Goal: Communication & Community: Answer question/provide support

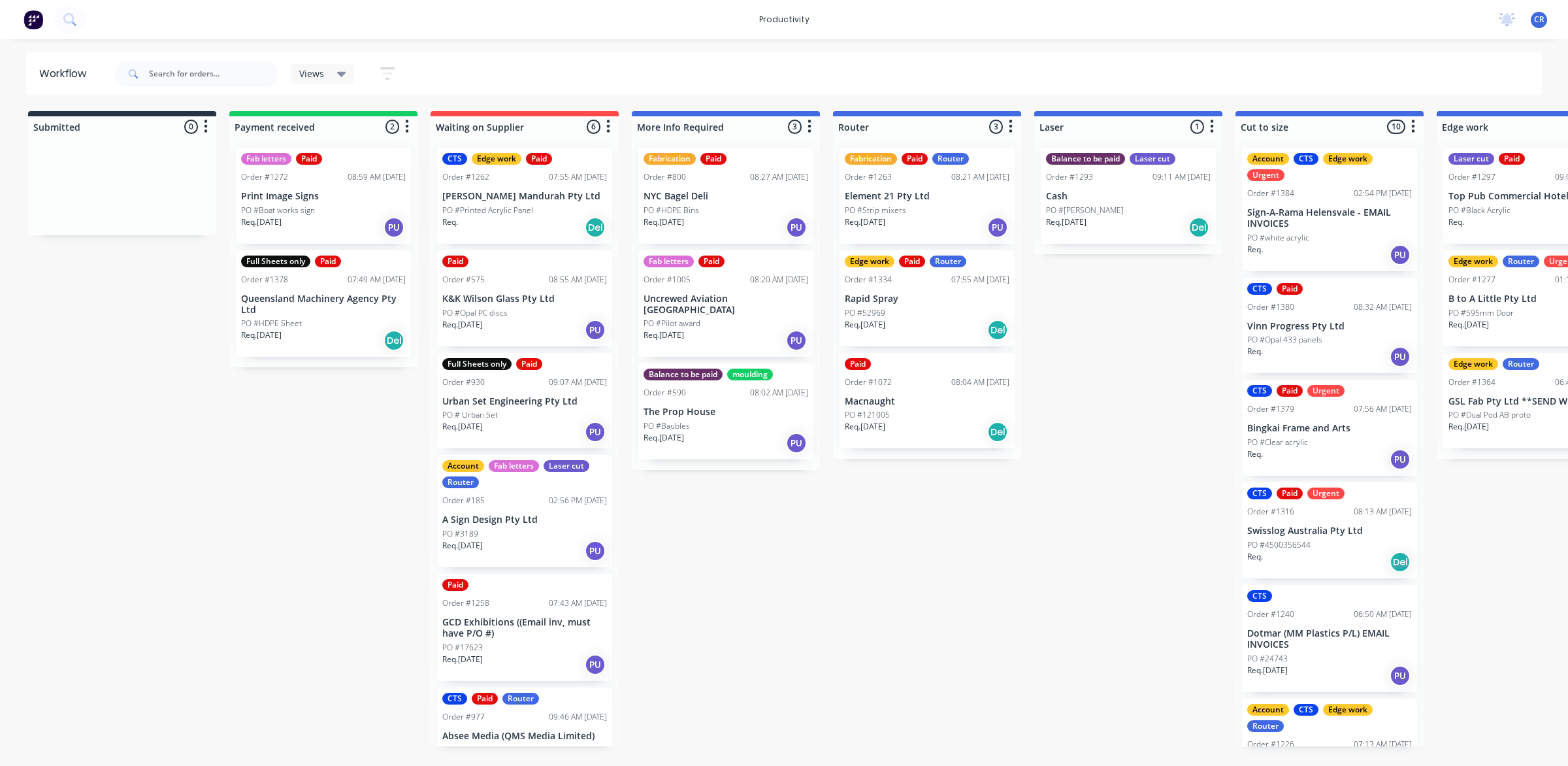
scroll to position [0, 408]
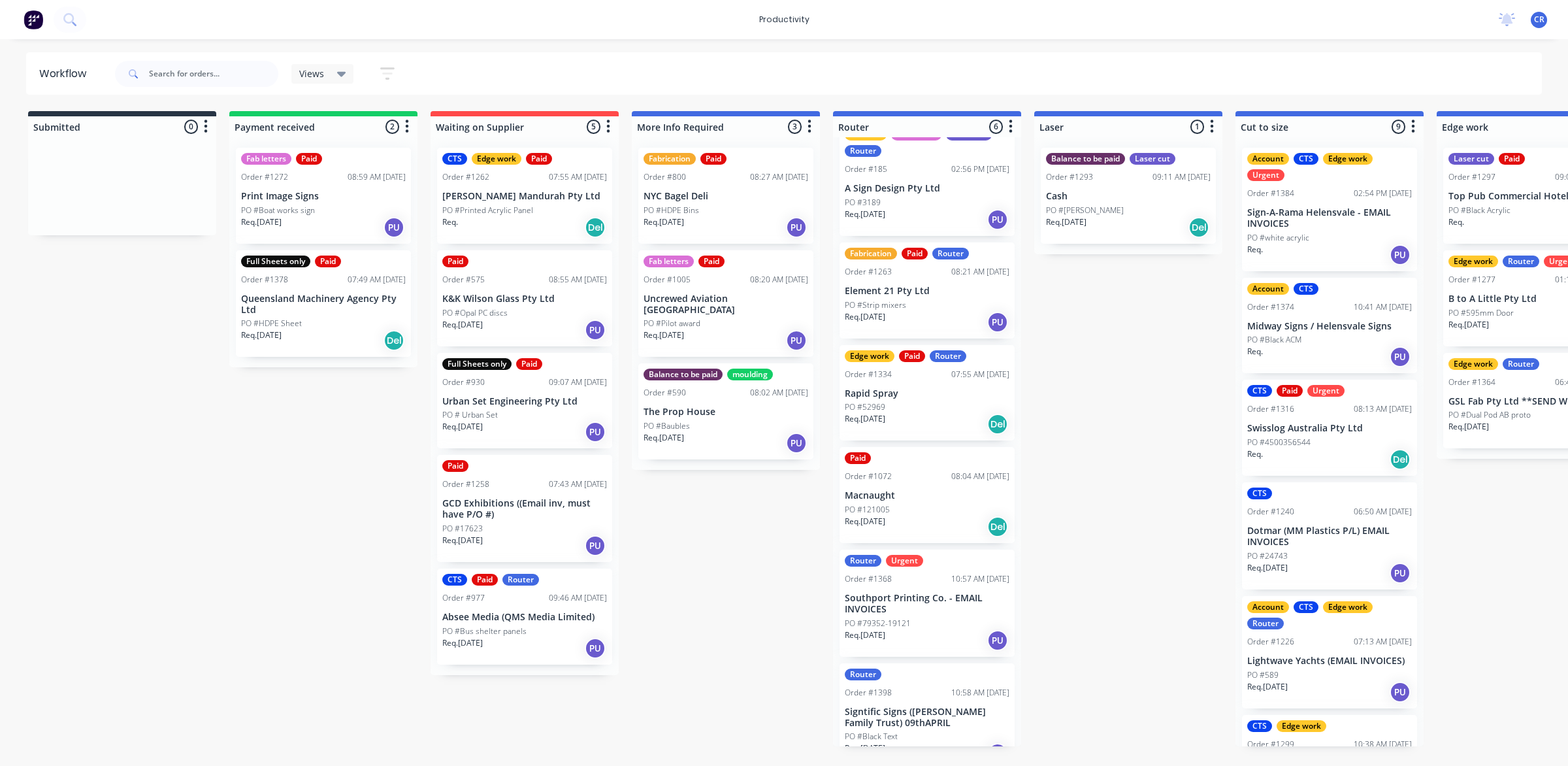
scroll to position [45, 0]
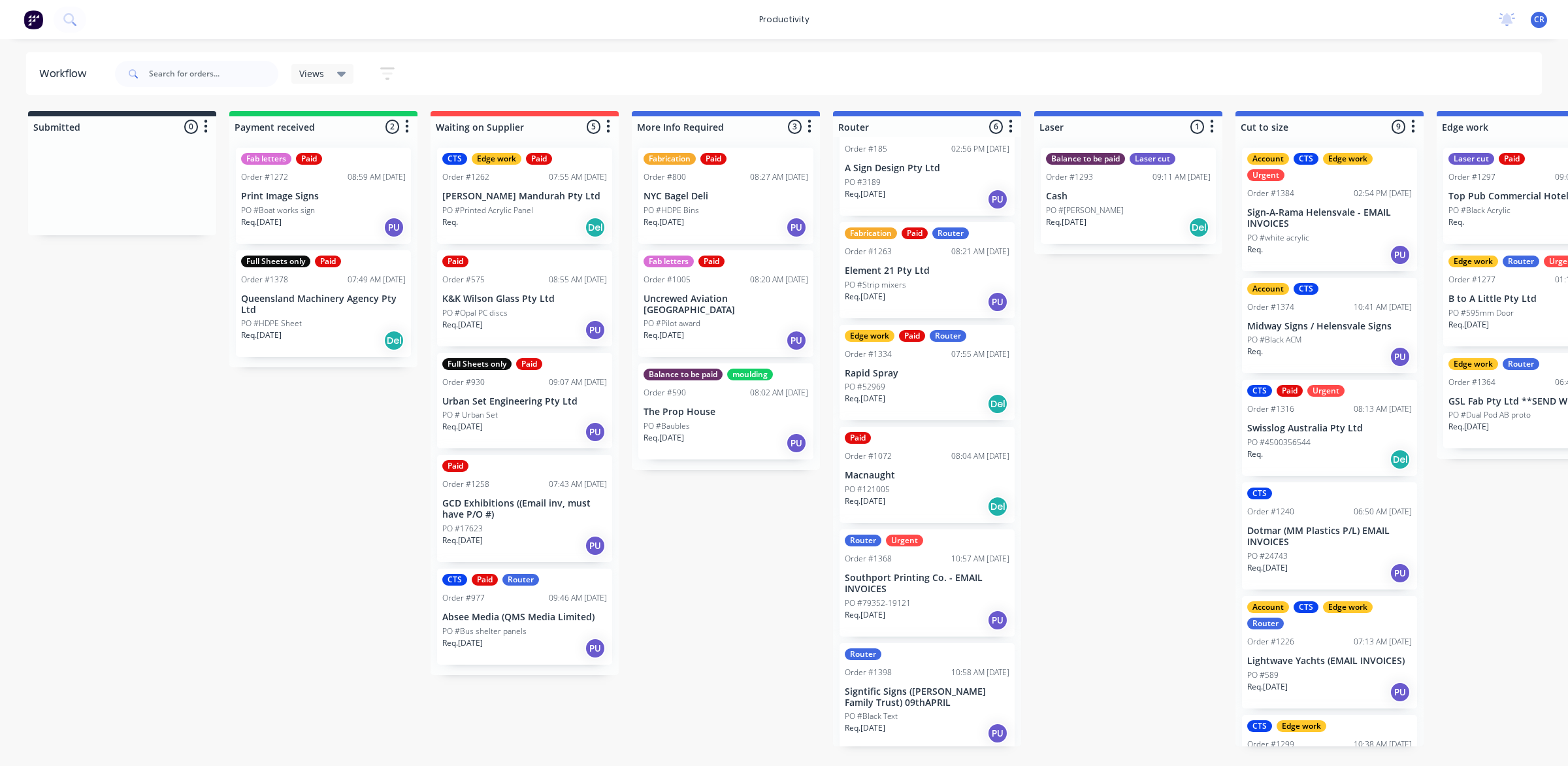
click at [1085, 442] on div "Submitted 0 Sort By Created date Required date Order number Customer name Most …" at bounding box center [1553, 428] width 3126 height 635
click at [916, 581] on p "Southport Printing Co. - EMAIL INVOICES" at bounding box center [927, 583] width 165 height 22
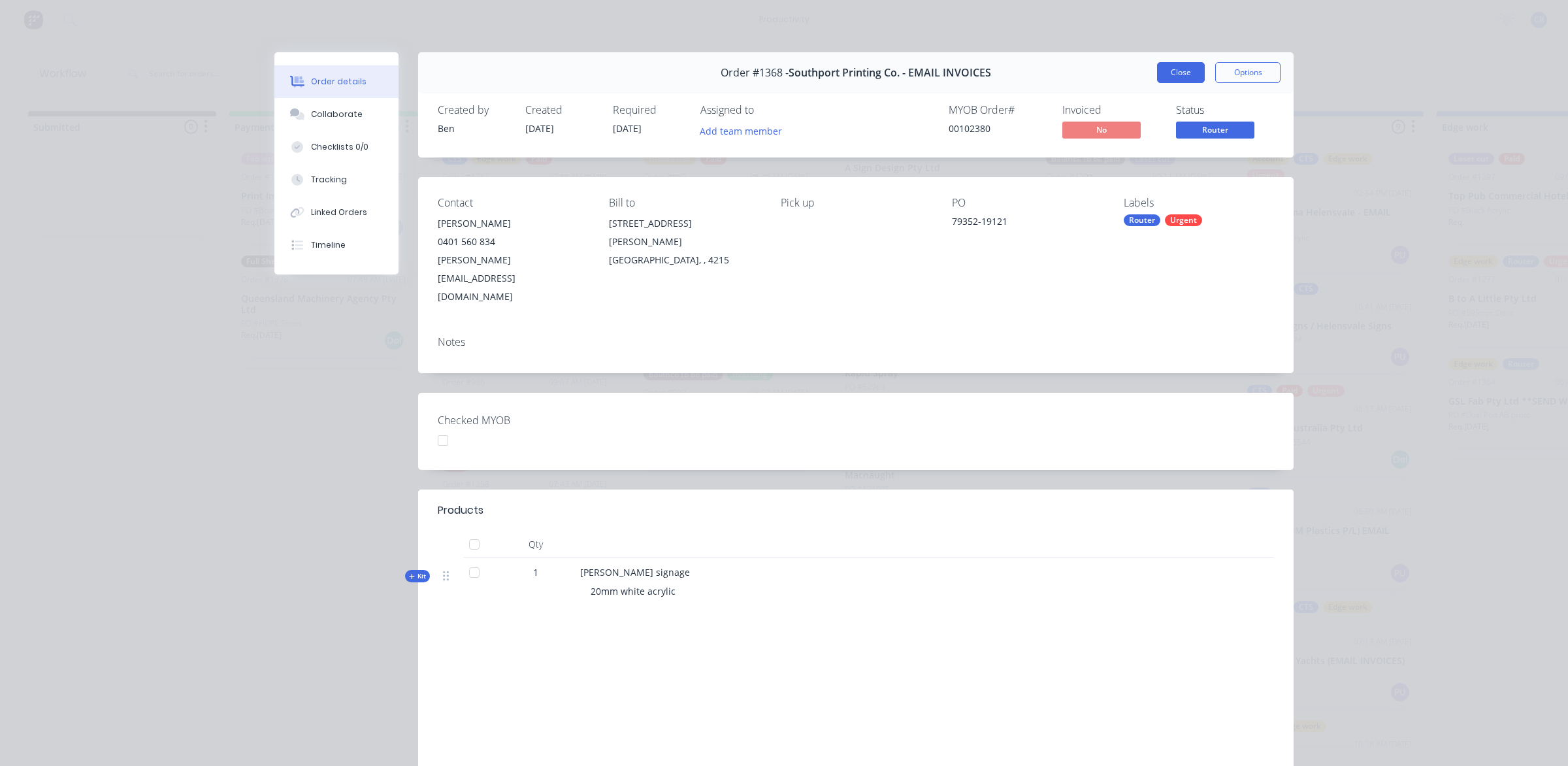
click at [1183, 75] on button "Close" at bounding box center [1180, 73] width 47 height 21
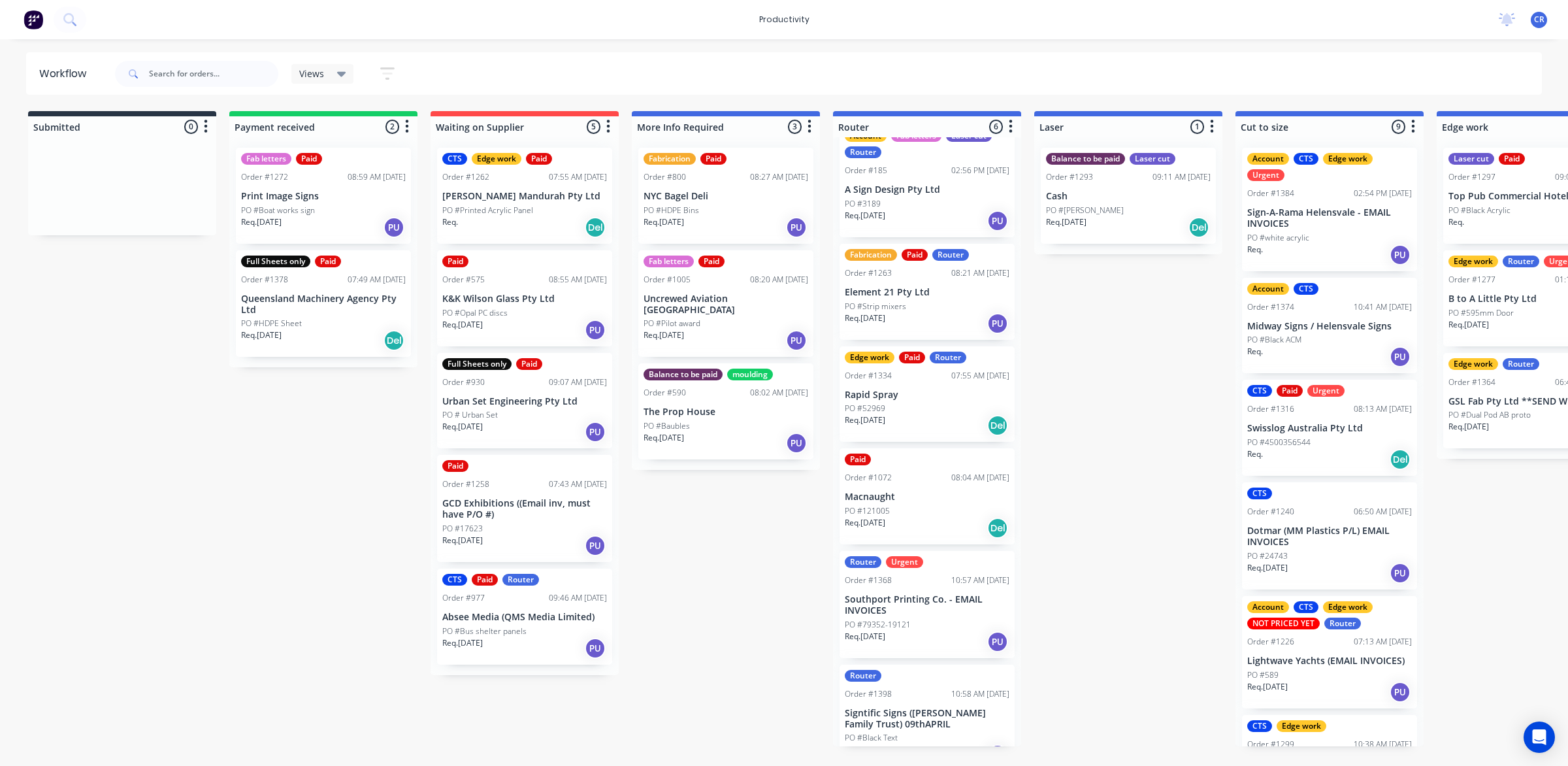
scroll to position [45, 0]
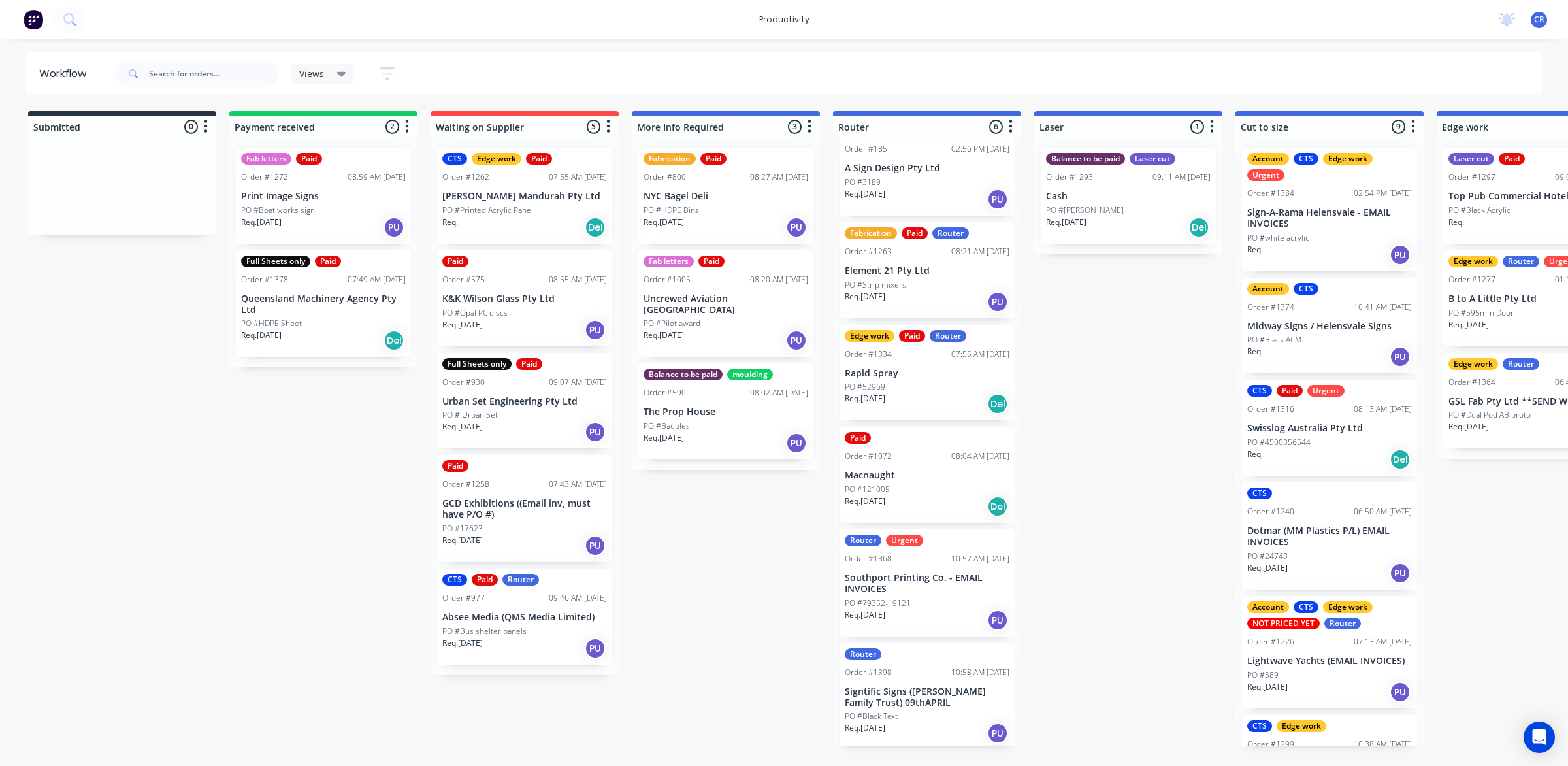
click at [968, 701] on p "Signtific Signs ([PERSON_NAME] Family Trust) 09thAPRIL" at bounding box center [927, 697] width 165 height 22
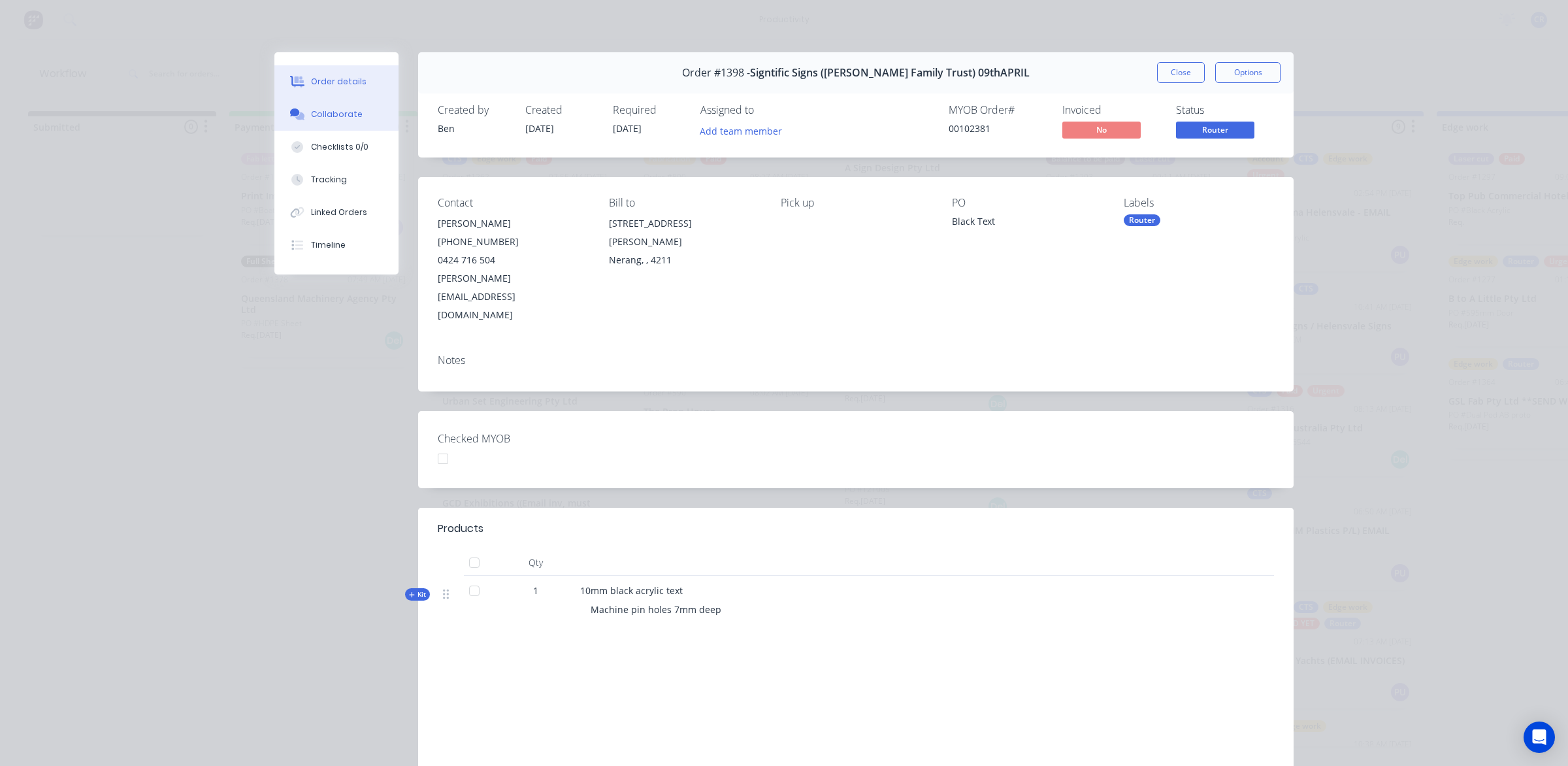
click at [363, 123] on button "Collaborate" at bounding box center [336, 114] width 124 height 33
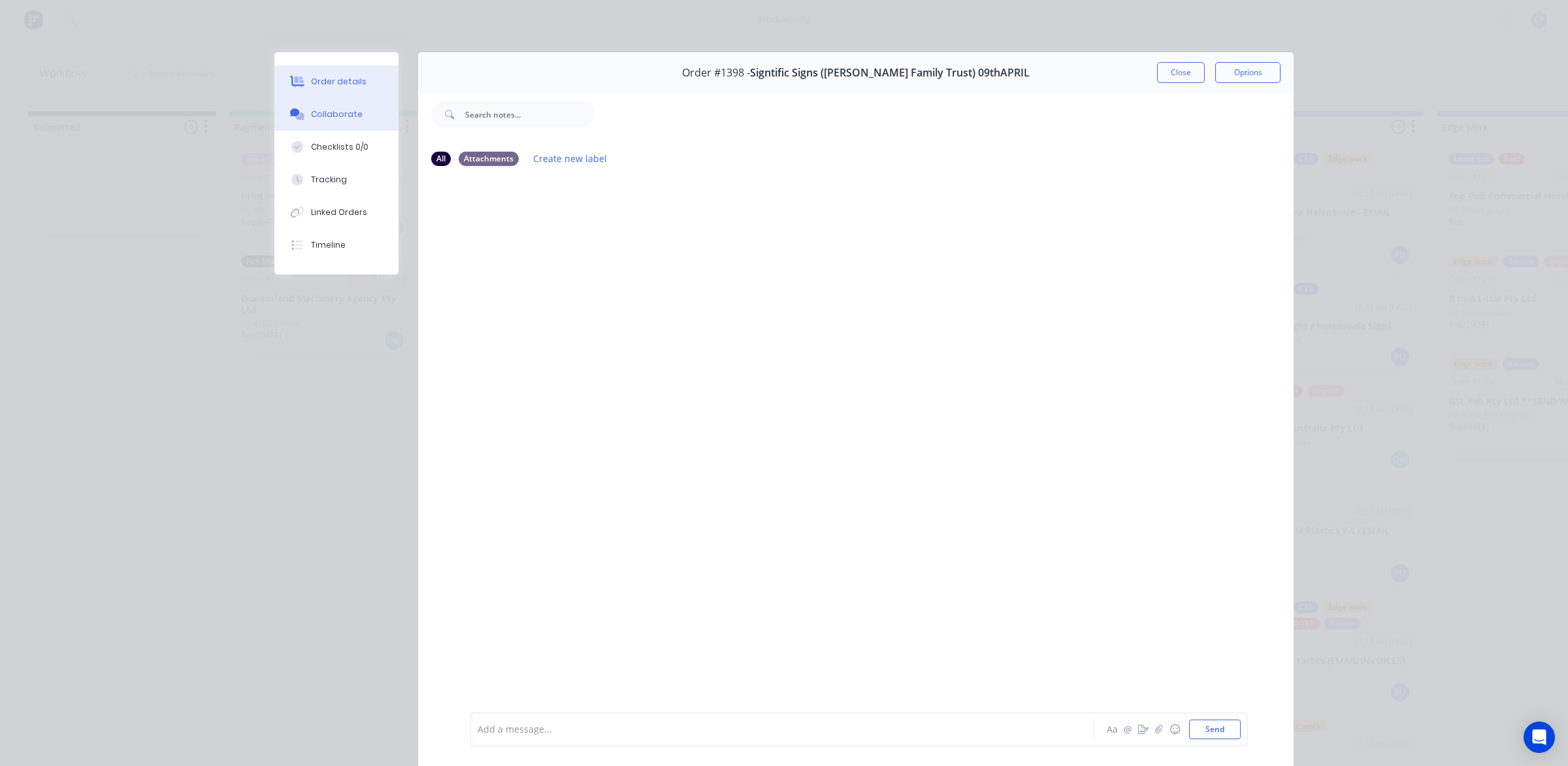
click at [338, 84] on div "Order details" at bounding box center [339, 82] width 56 height 12
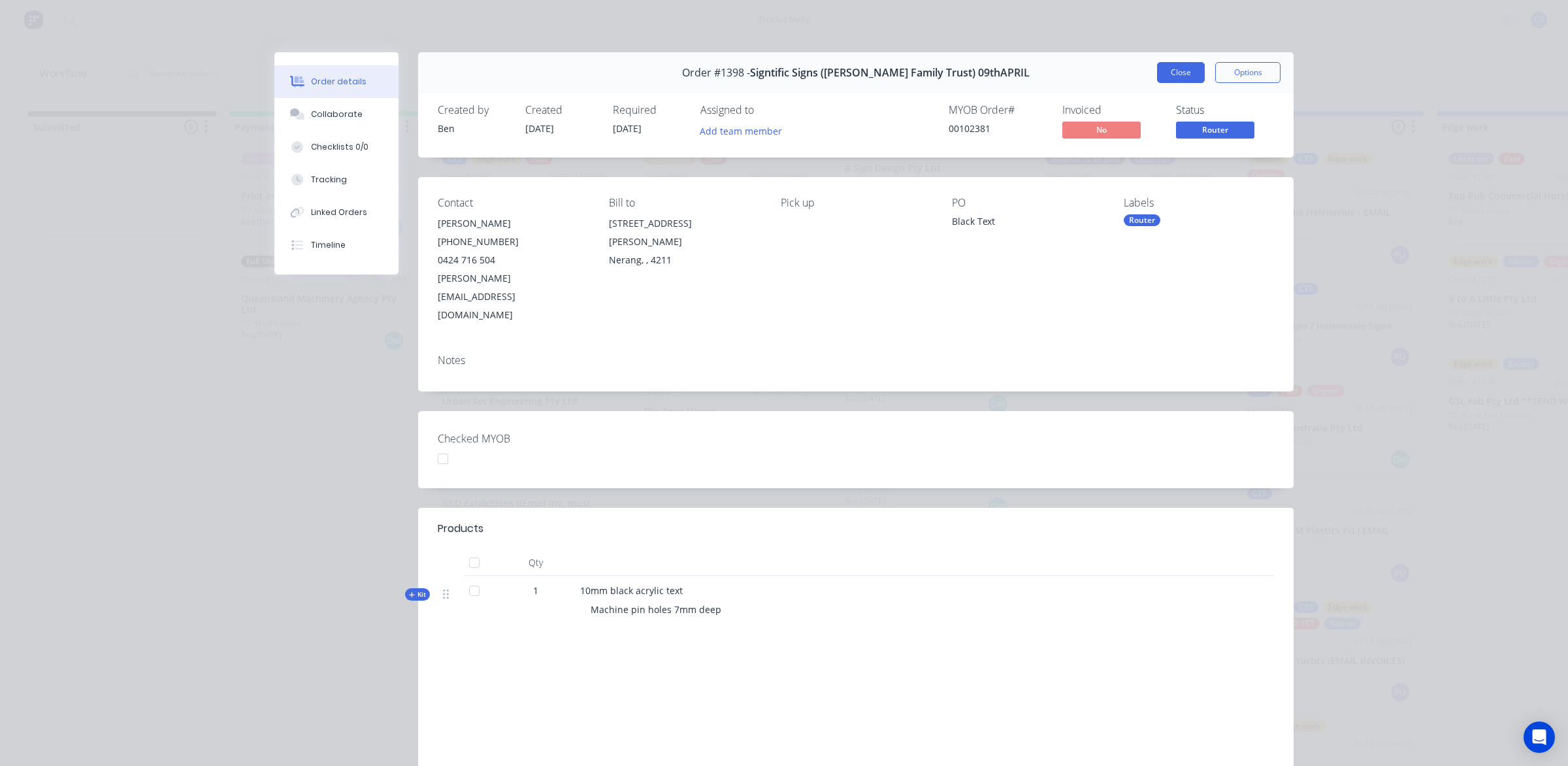
click at [1177, 66] on button "Close" at bounding box center [1180, 73] width 47 height 21
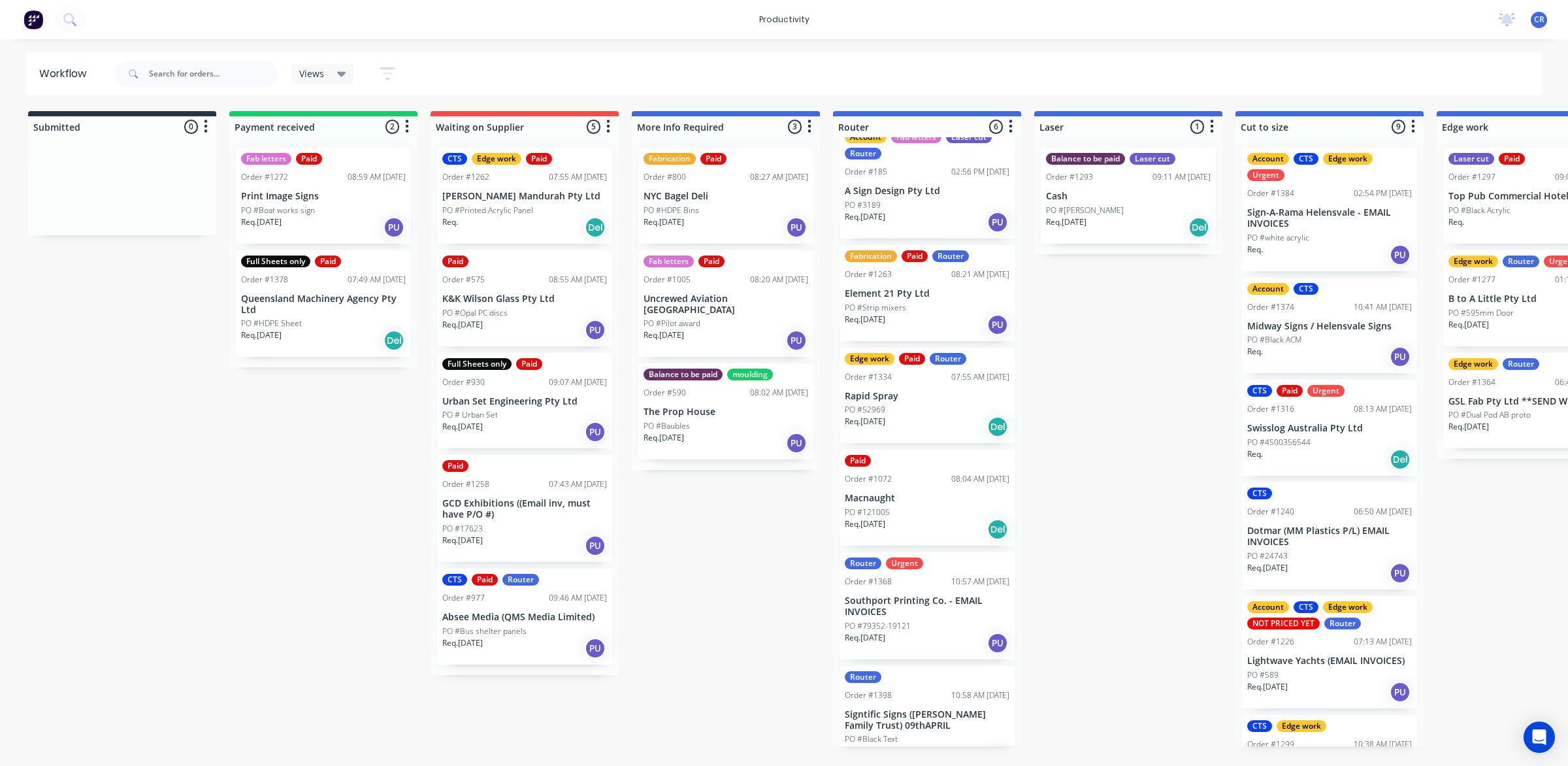
scroll to position [0, 0]
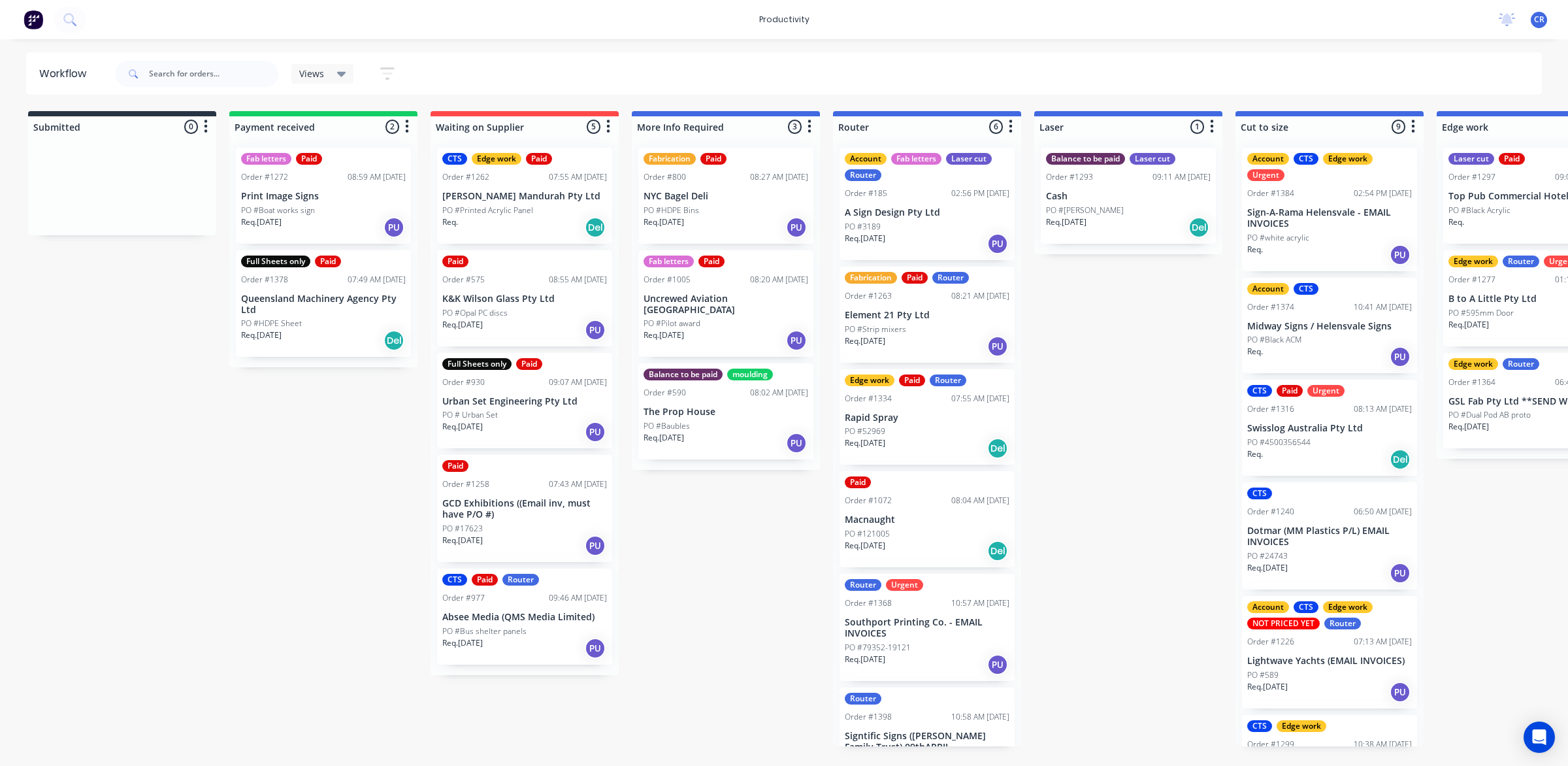
click at [949, 216] on p "A Sign Design Pty Ltd" at bounding box center [927, 213] width 165 height 11
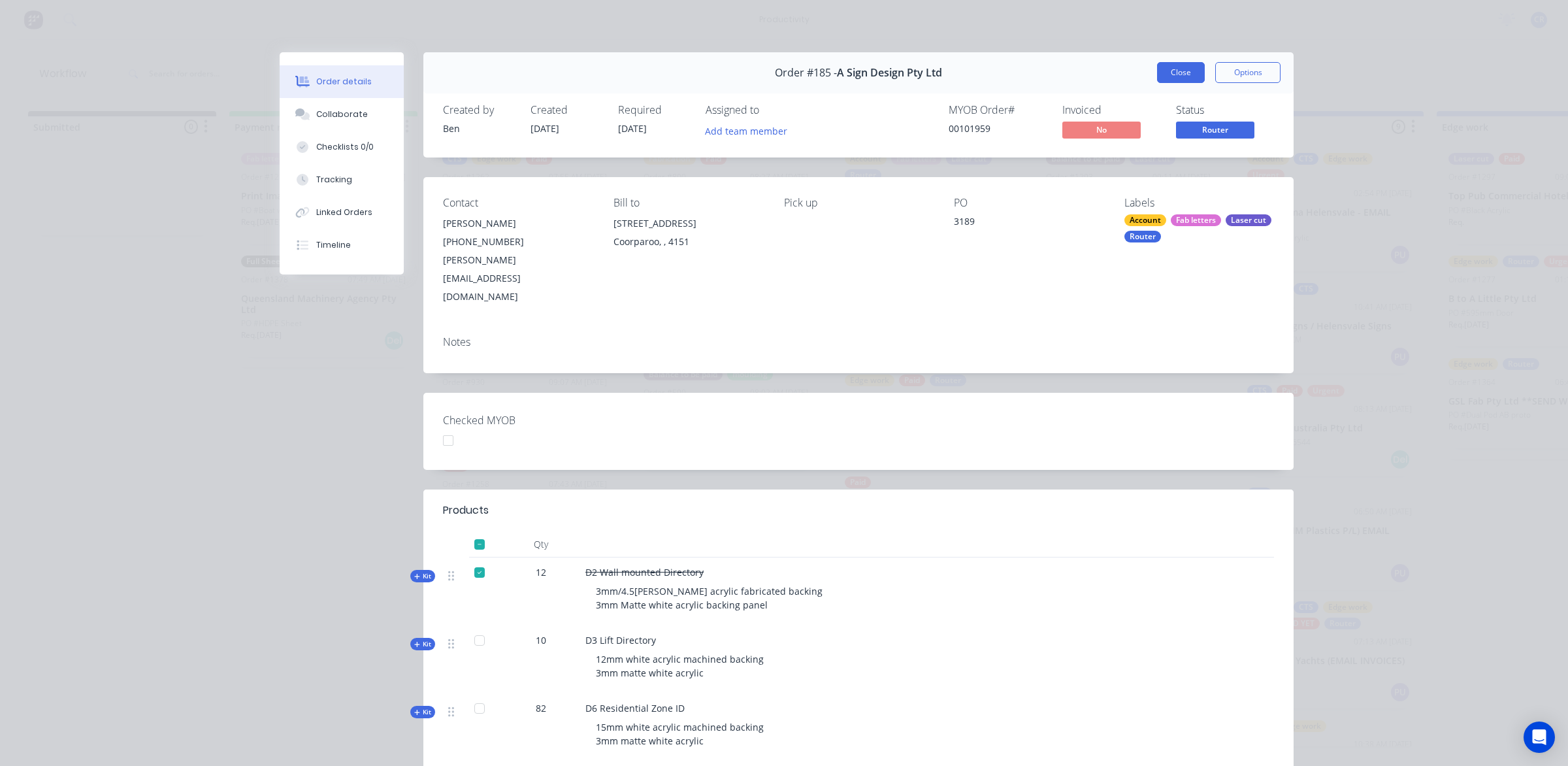
click at [1158, 73] on button "Close" at bounding box center [1180, 73] width 47 height 21
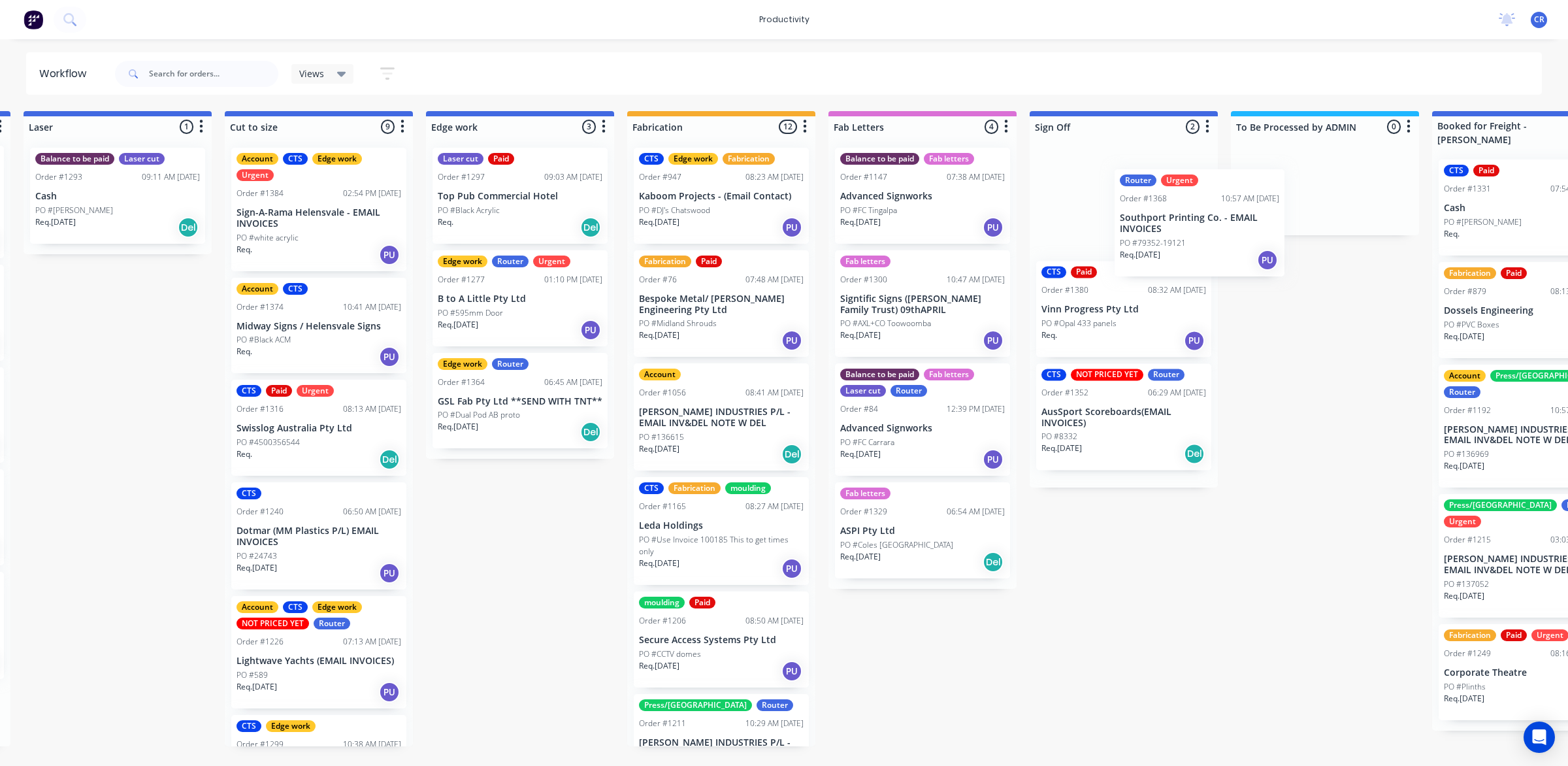
scroll to position [0, 1013]
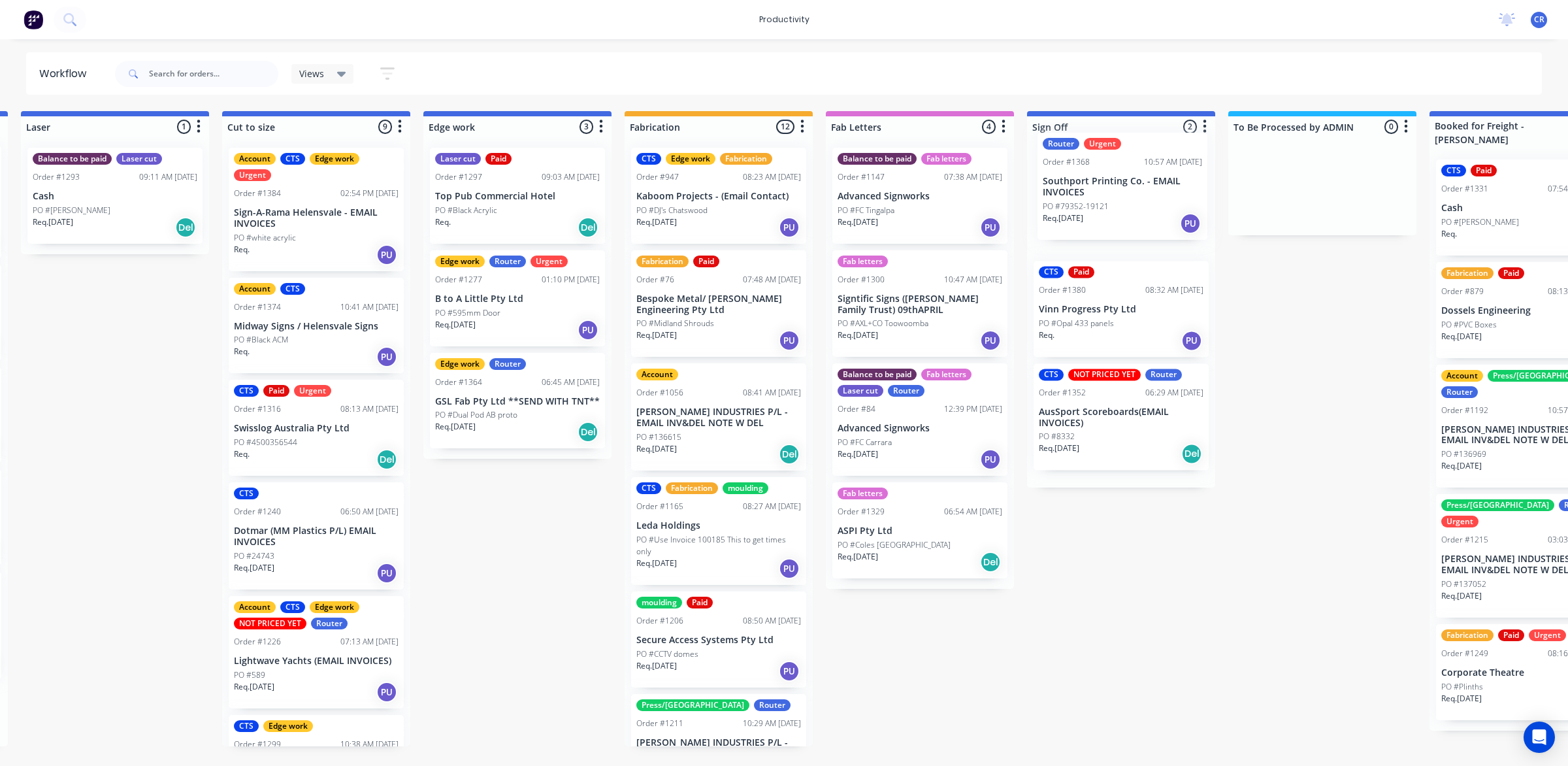
drag, startPoint x: 915, startPoint y: 626, endPoint x: 1122, endPoint y: 183, distance: 489.0
click at [1122, 183] on div "Submitted 0 Sort By Created date Required date Order number Customer name Most …" at bounding box center [539, 428] width 3126 height 635
click at [1122, 203] on p "Southport Printing Co. - EMAIL INVOICES" at bounding box center [1121, 202] width 165 height 22
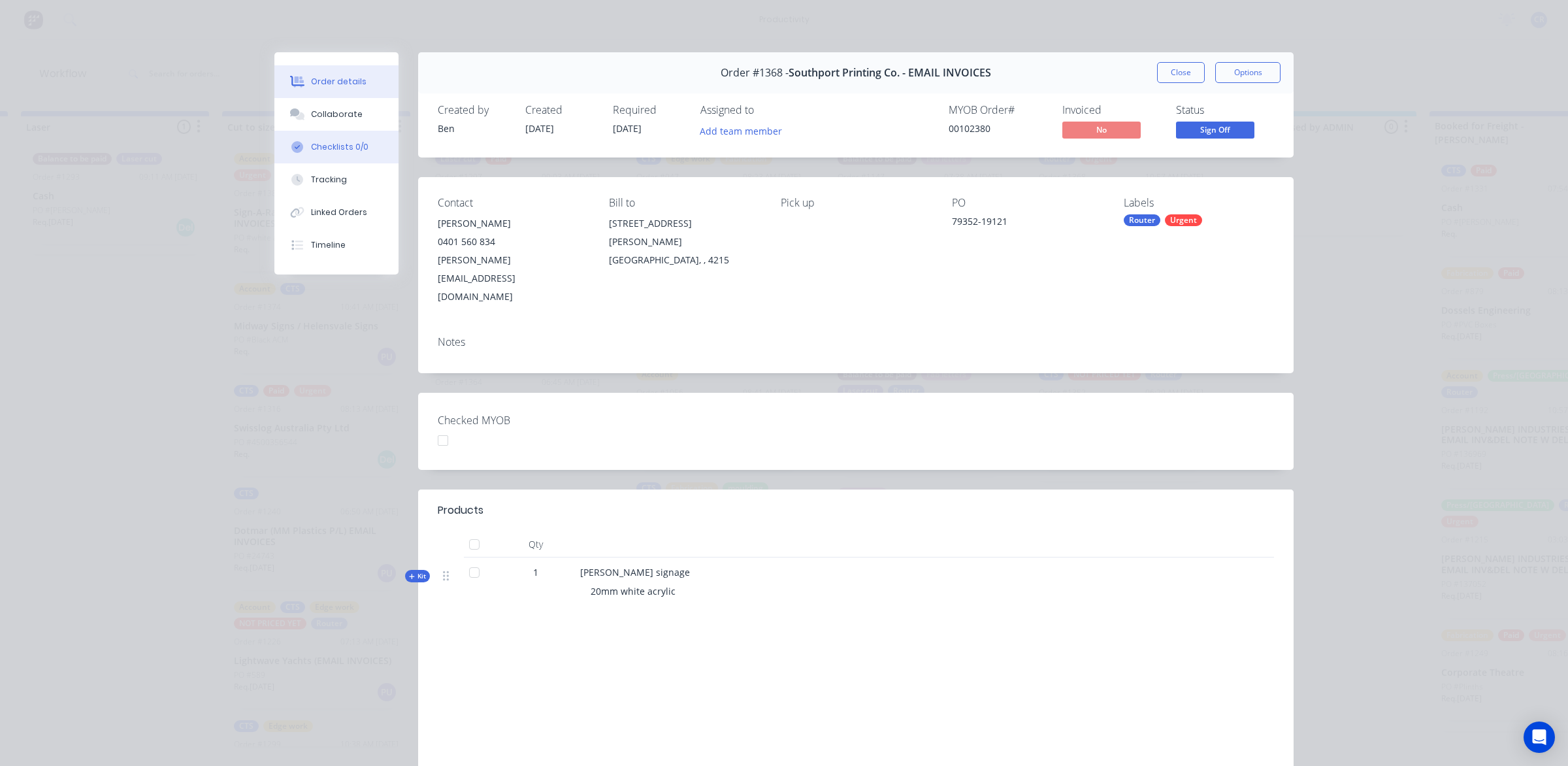
drag, startPoint x: 363, startPoint y: 128, endPoint x: 363, endPoint y: 140, distance: 12.0
click at [363, 128] on button "Collaborate" at bounding box center [336, 114] width 124 height 33
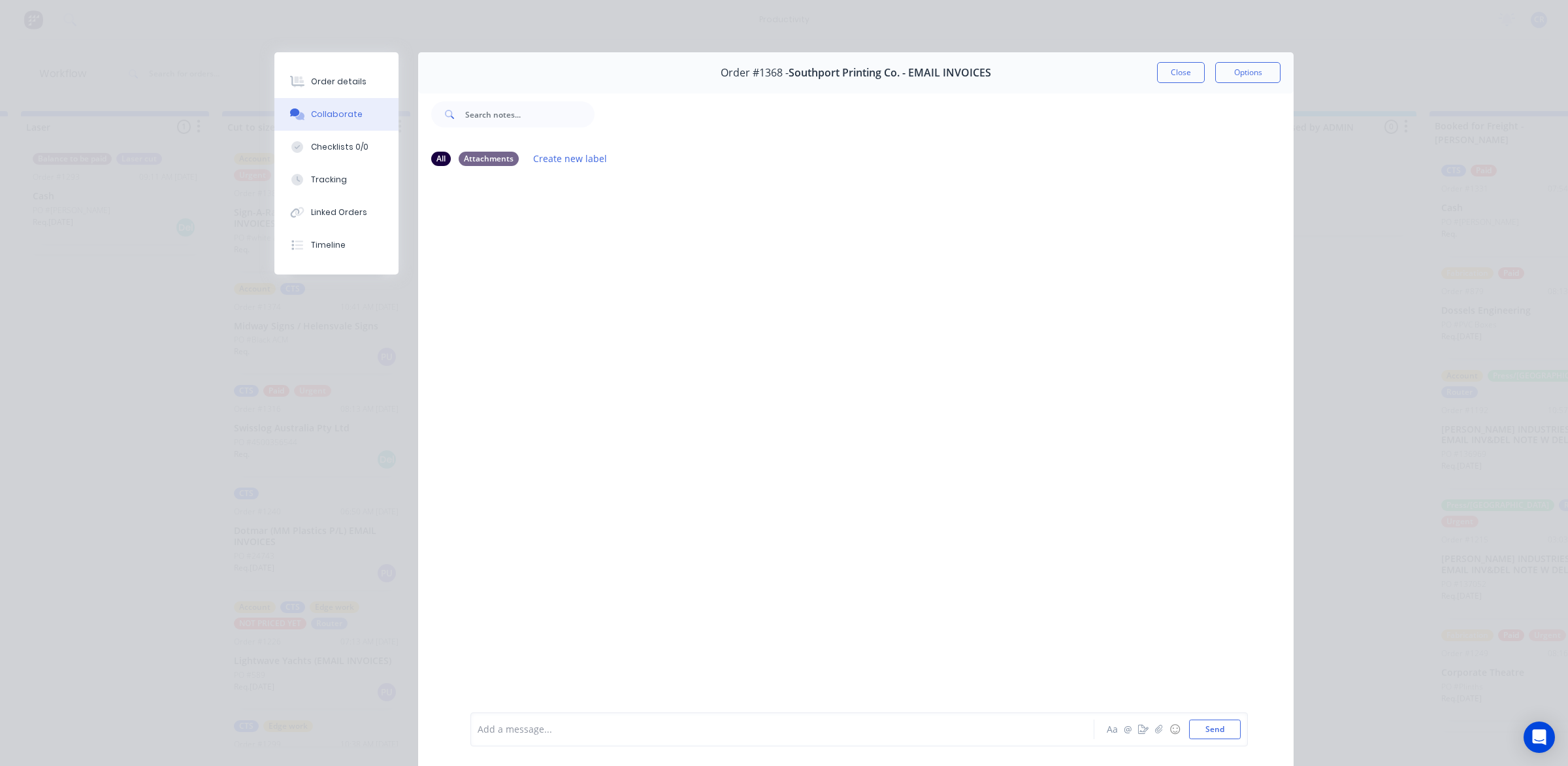
click at [589, 730] on div at bounding box center [763, 730] width 571 height 14
click at [1193, 725] on button "Send" at bounding box center [1214, 729] width 52 height 20
click at [1163, 64] on button "Close" at bounding box center [1180, 73] width 47 height 21
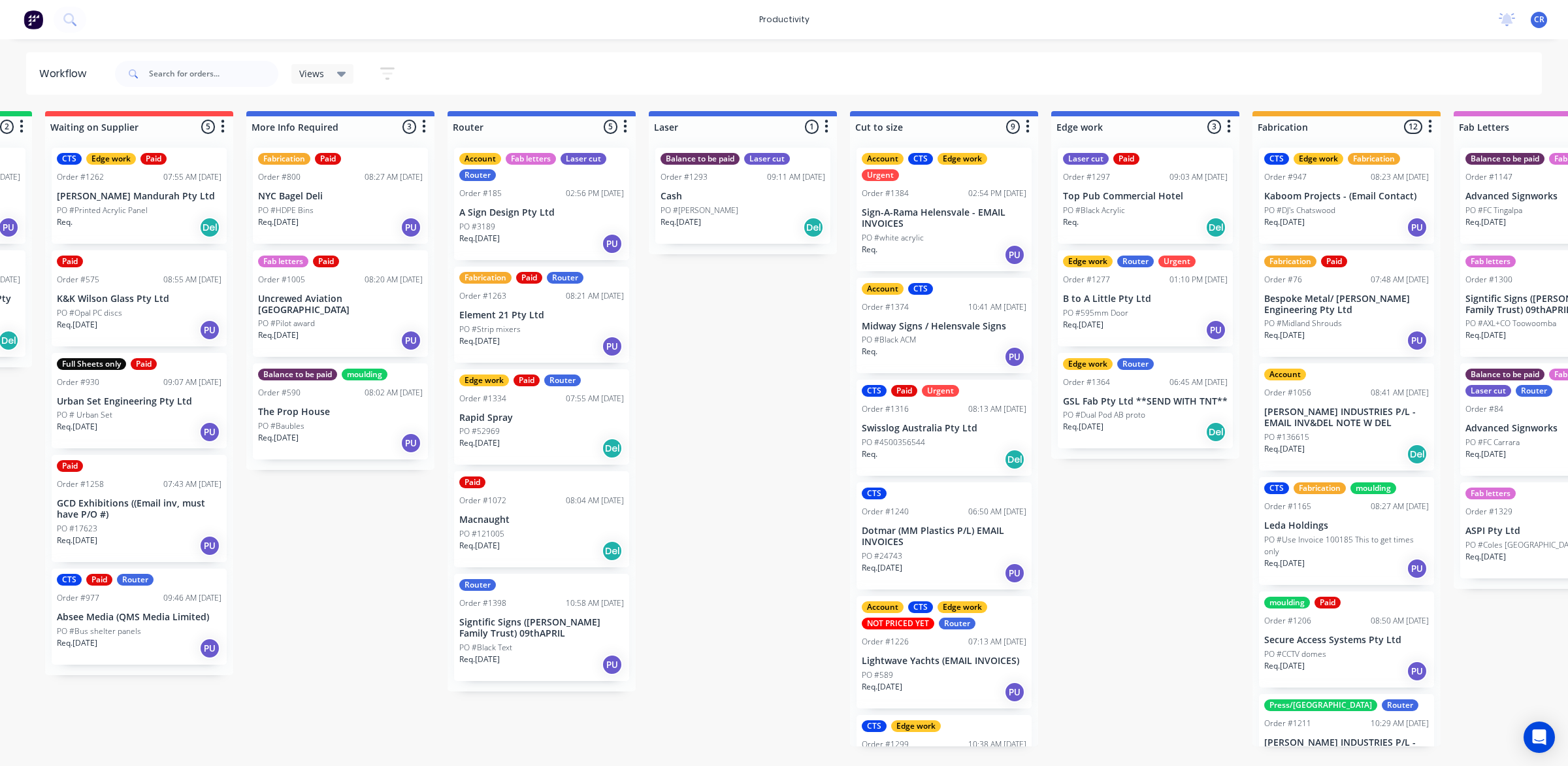
scroll to position [0, 360]
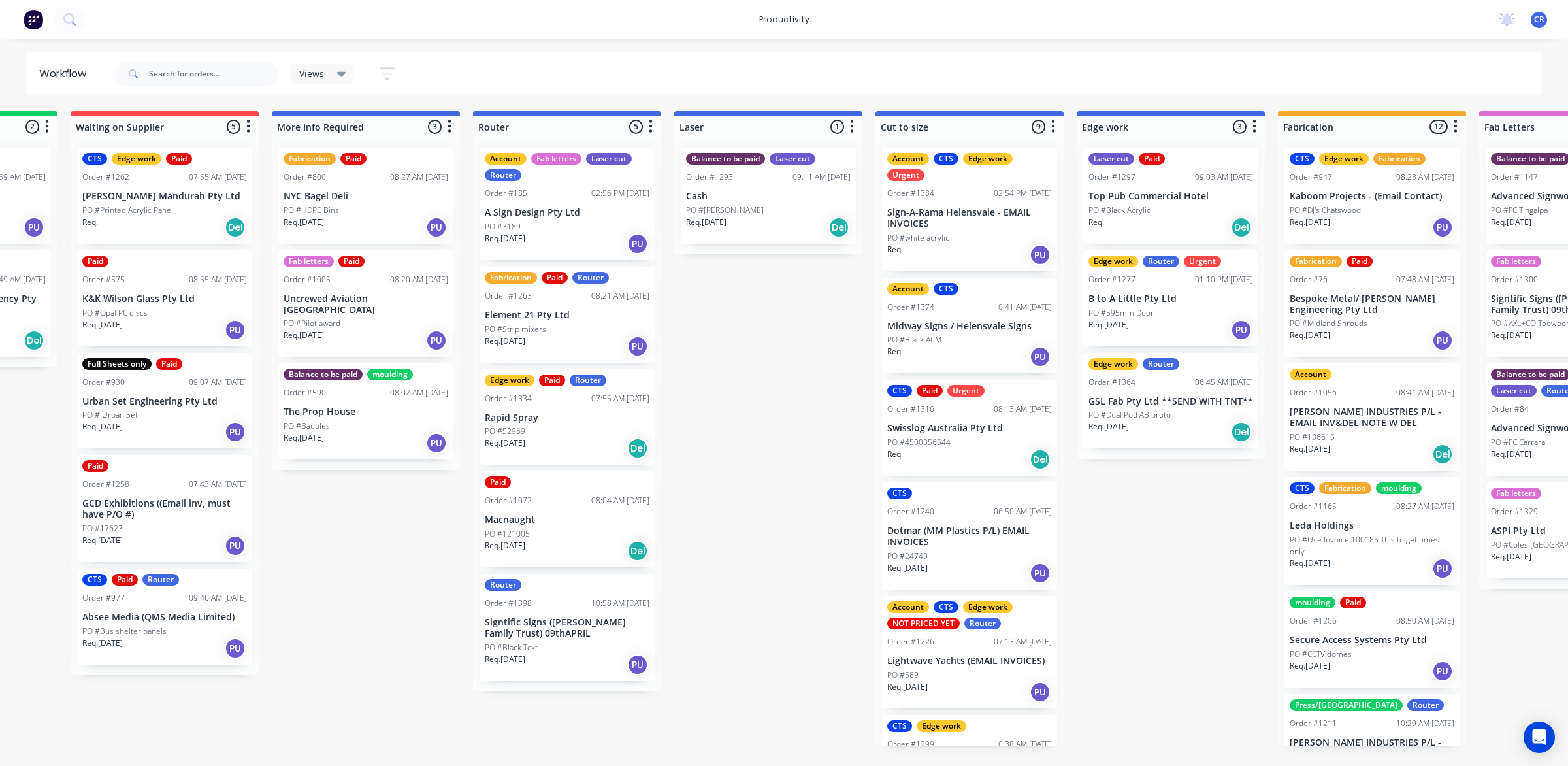
click at [552, 631] on p "Signtific Signs ([PERSON_NAME] Family Trust) 09thAPRIL" at bounding box center [567, 628] width 165 height 22
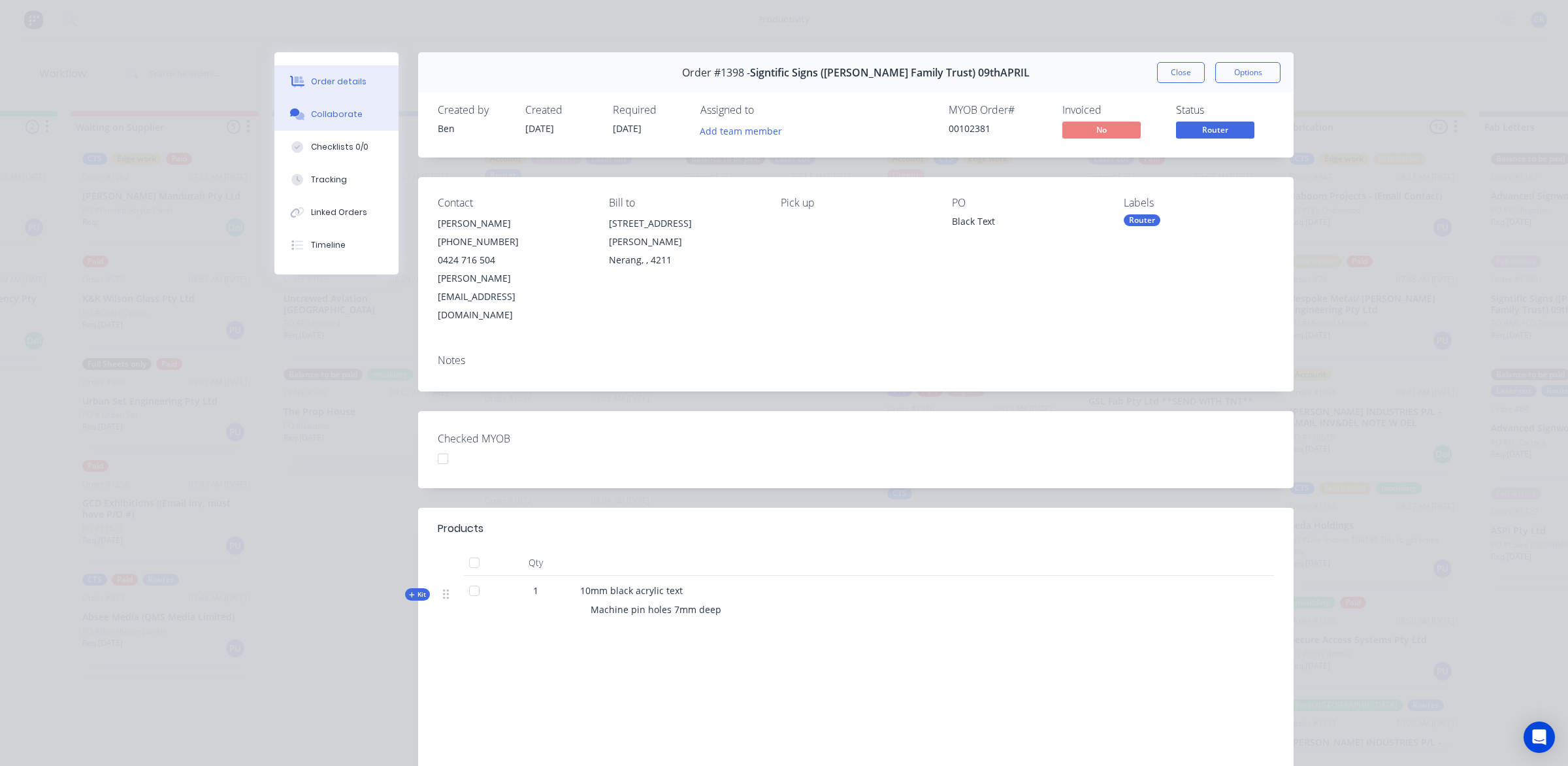
click at [361, 126] on button "Collaborate" at bounding box center [336, 114] width 124 height 33
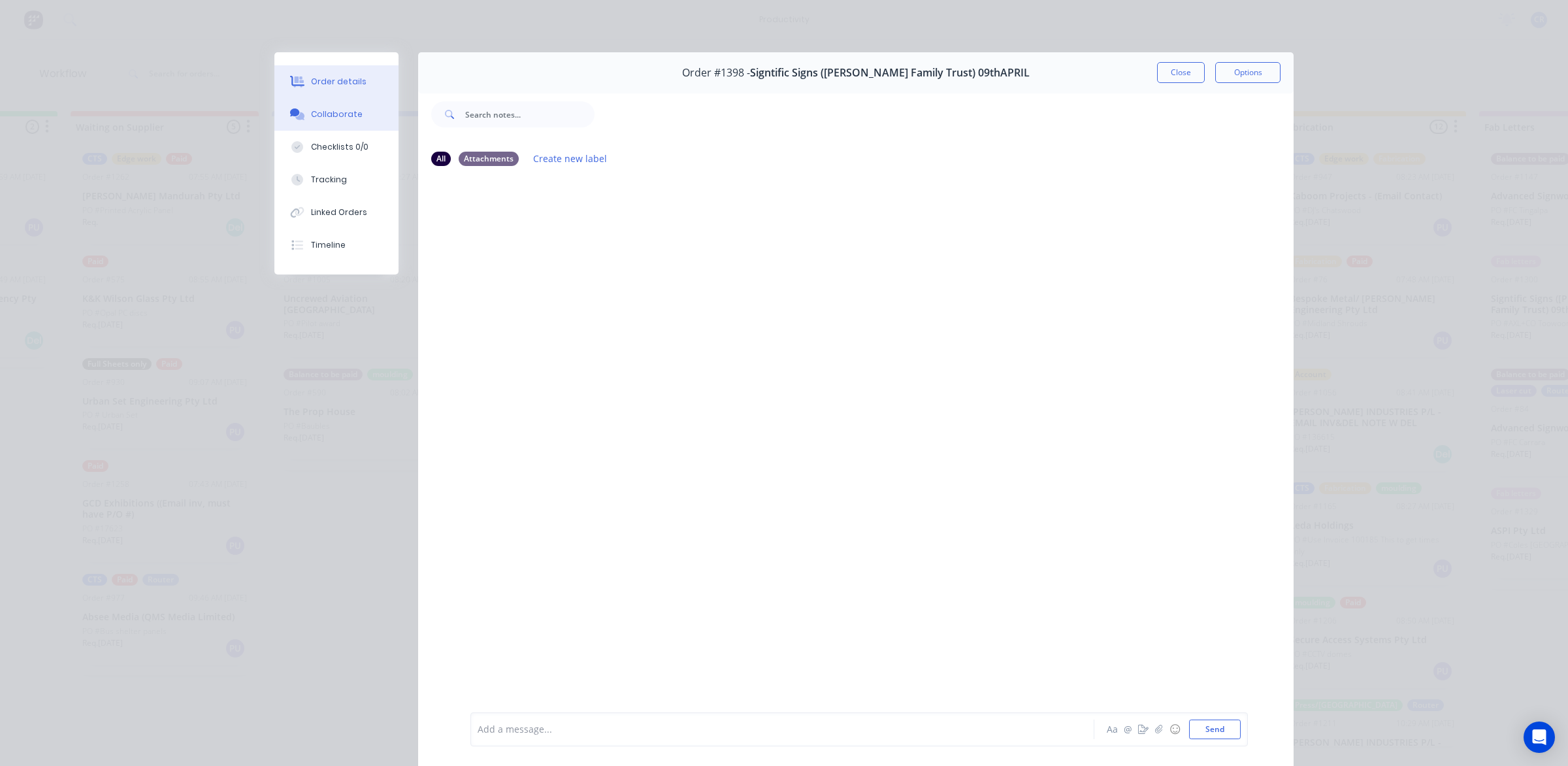
click at [349, 84] on div "Order details" at bounding box center [339, 82] width 56 height 12
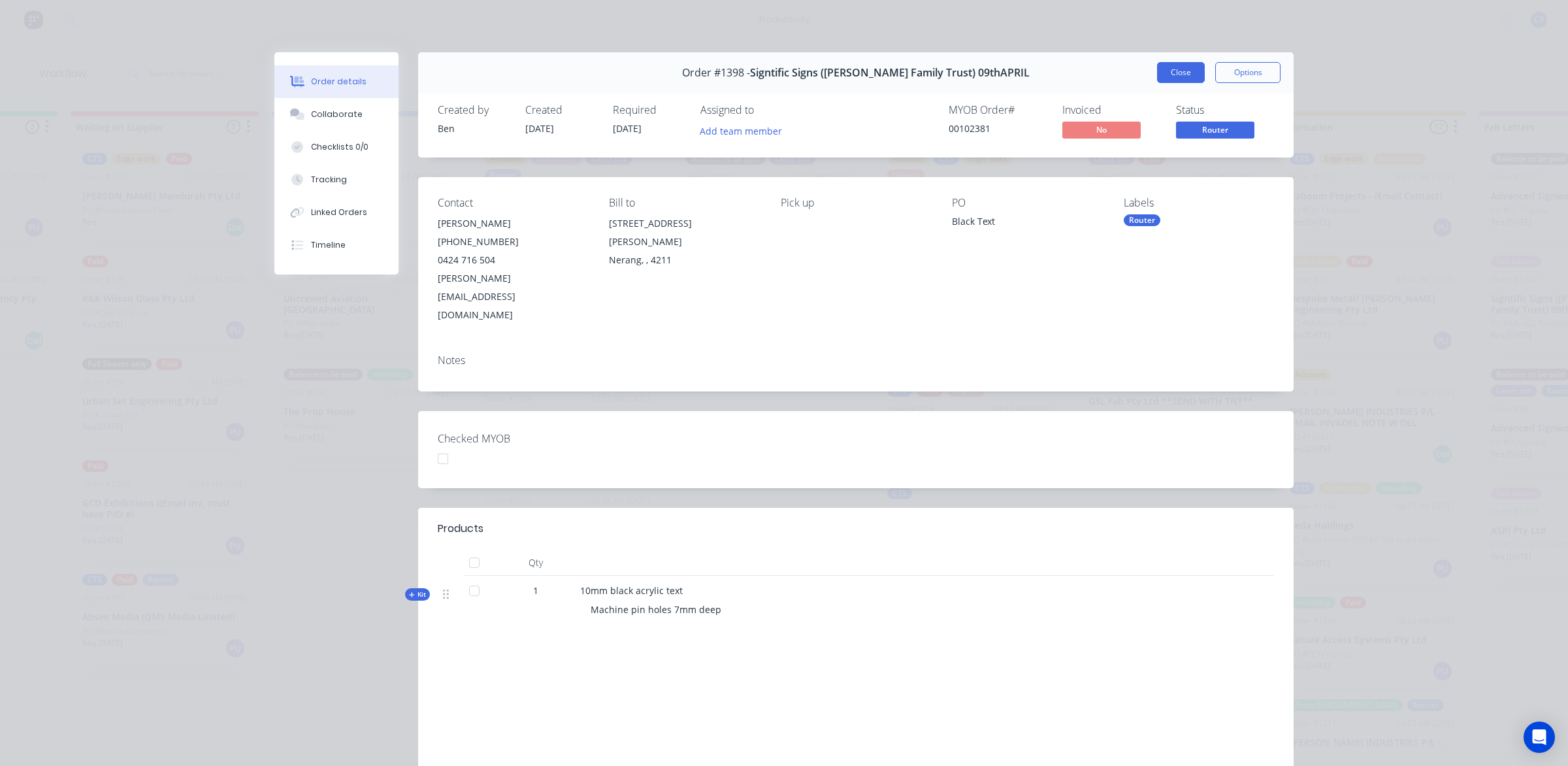
click at [1169, 73] on button "Close" at bounding box center [1180, 73] width 47 height 21
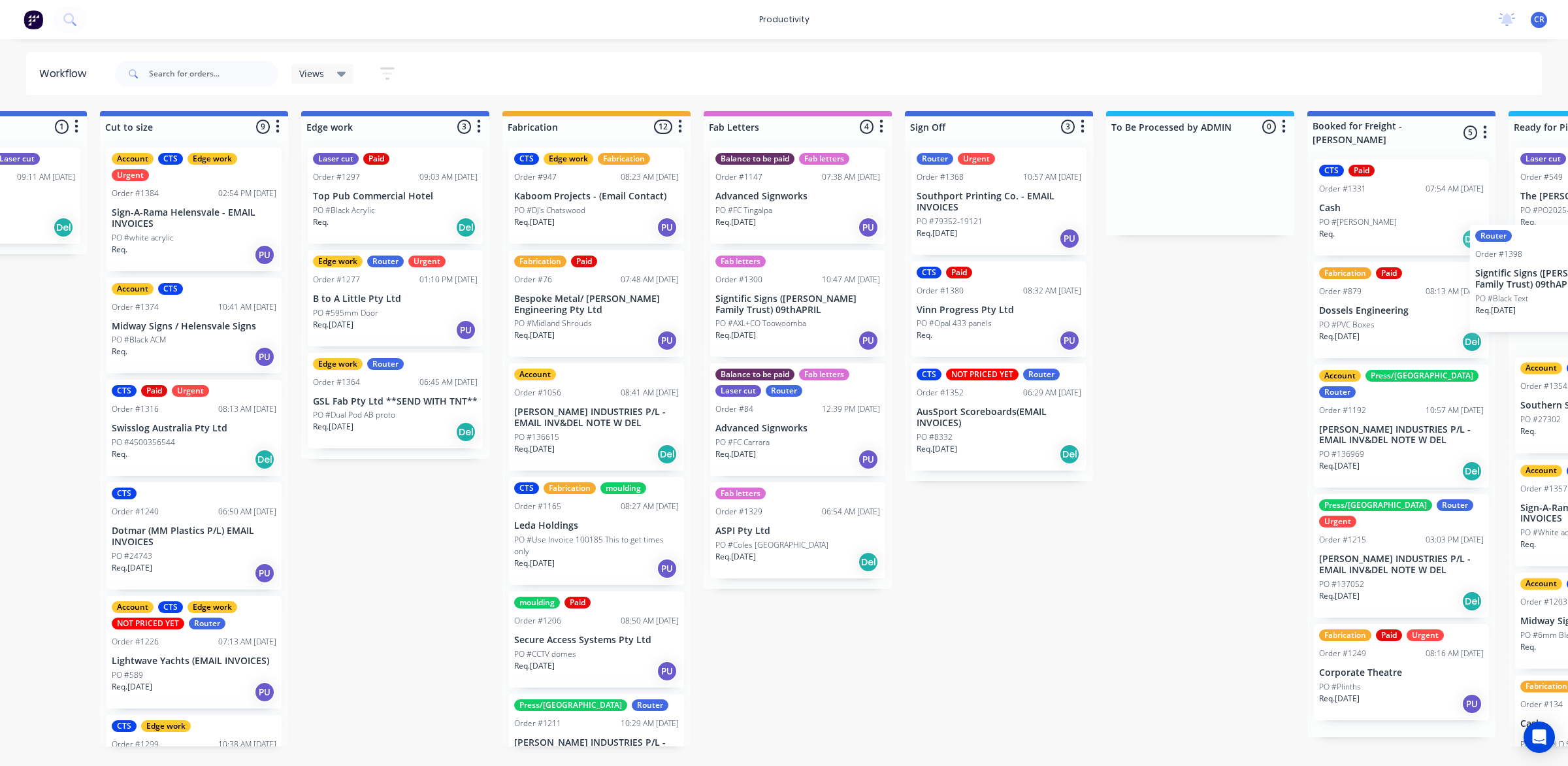
scroll to position [0, 1216]
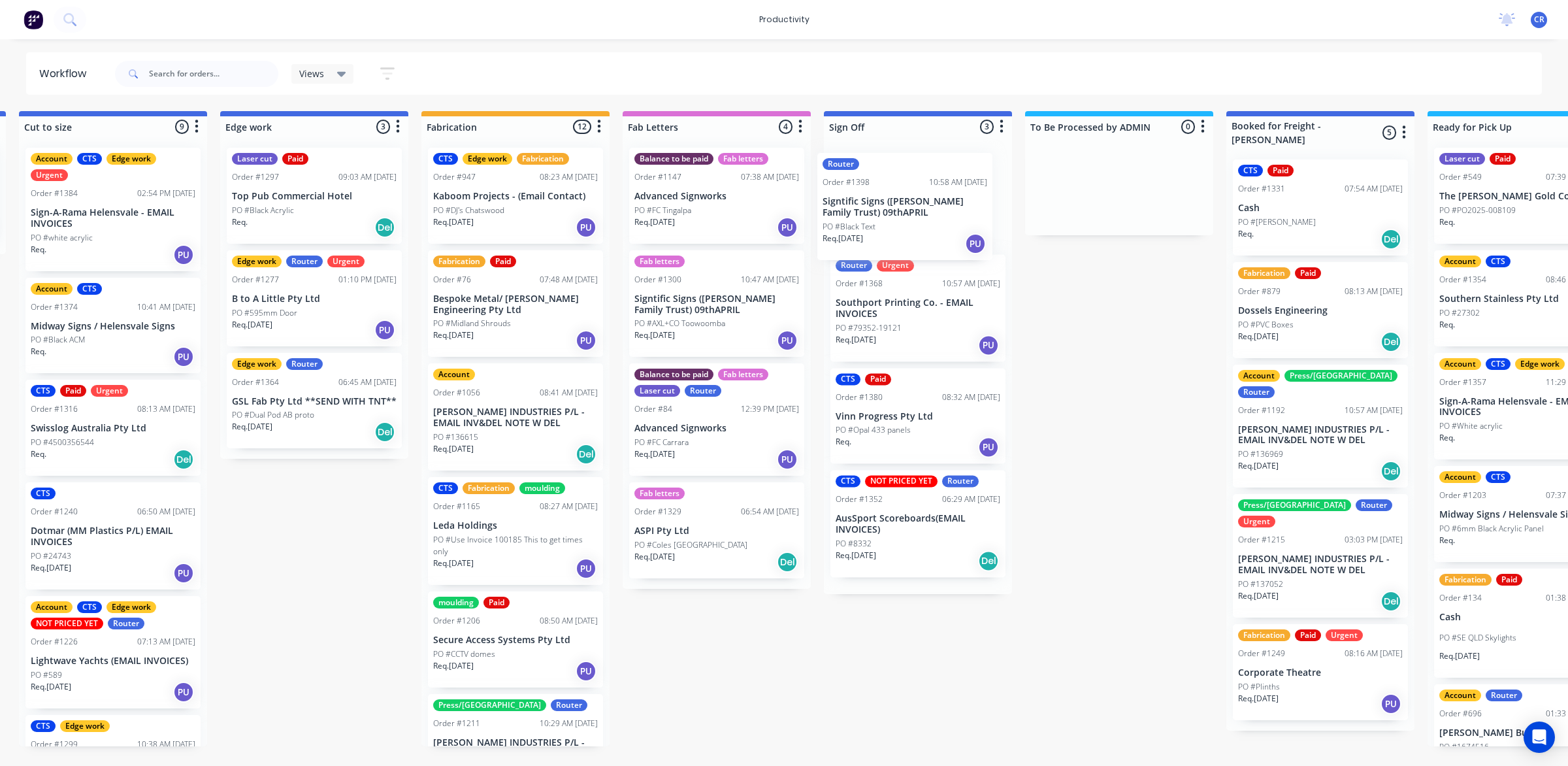
drag, startPoint x: 585, startPoint y: 632, endPoint x: 930, endPoint y: 207, distance: 547.4
click at [930, 207] on div "Submitted 0 Sort By Created date Required date Order number Customer name Most …" at bounding box center [336, 428] width 3126 height 635
click at [930, 206] on div "Router Urgent Order #1368 10:57 AM 04/09/25 Southport Printing Co. - EMAIL INVO…" at bounding box center [918, 366] width 188 height 457
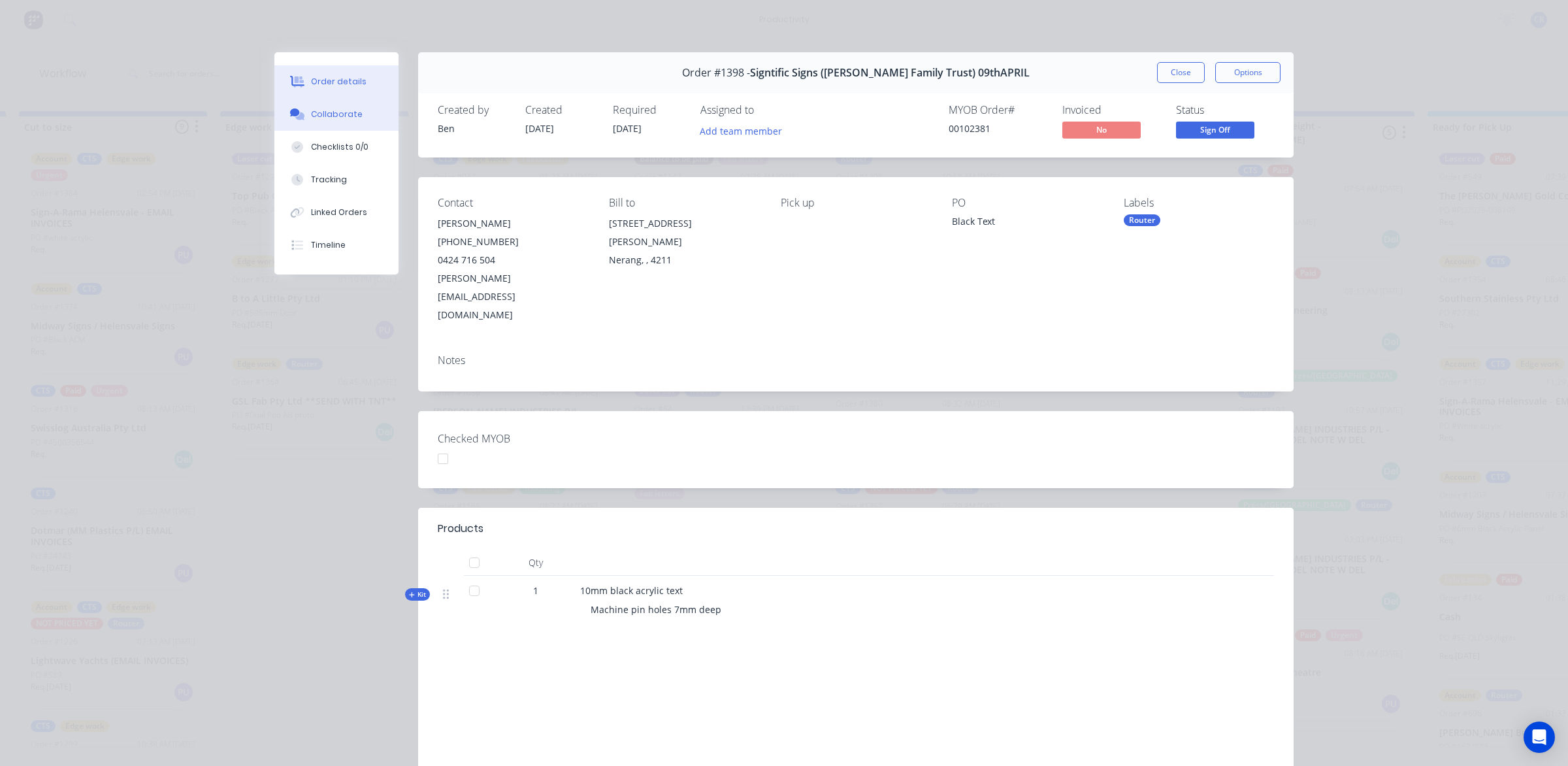
click at [298, 101] on button "Collaborate" at bounding box center [336, 114] width 124 height 33
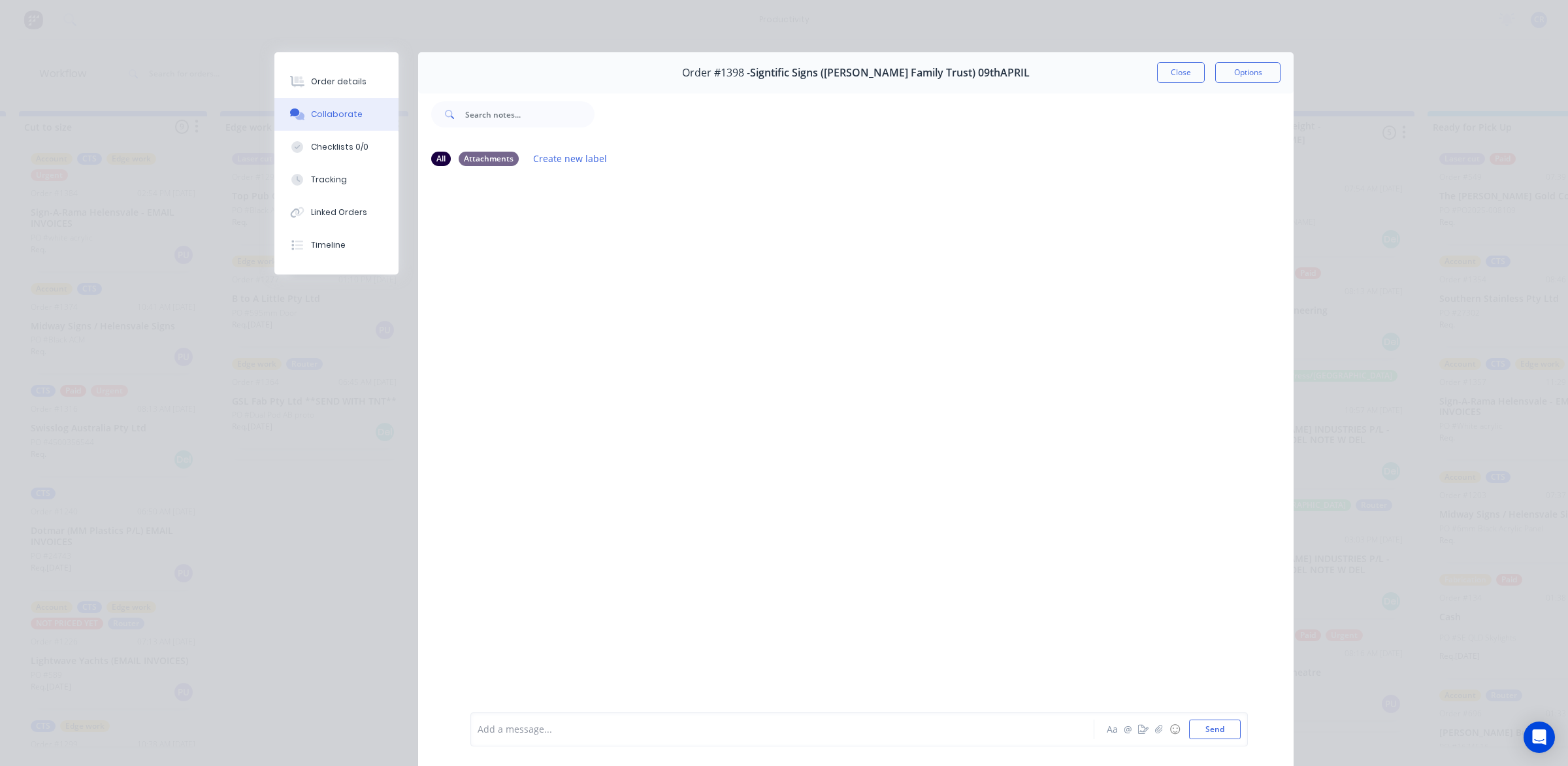
click at [605, 723] on div at bounding box center [763, 730] width 571 height 14
click at [1215, 722] on button "Send" at bounding box center [1214, 729] width 52 height 20
click at [1173, 76] on button "Close" at bounding box center [1180, 73] width 47 height 21
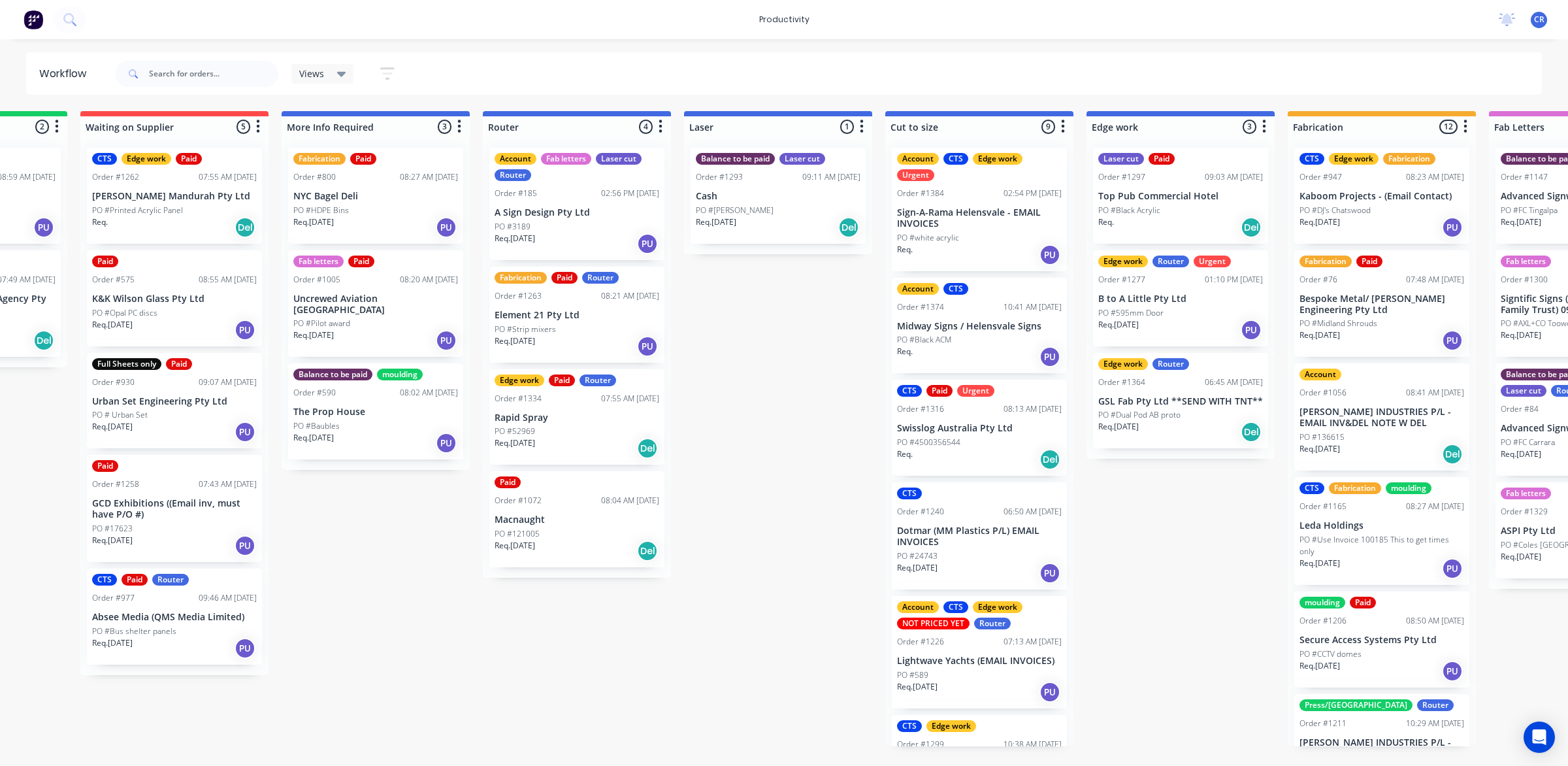
scroll to position [0, 318]
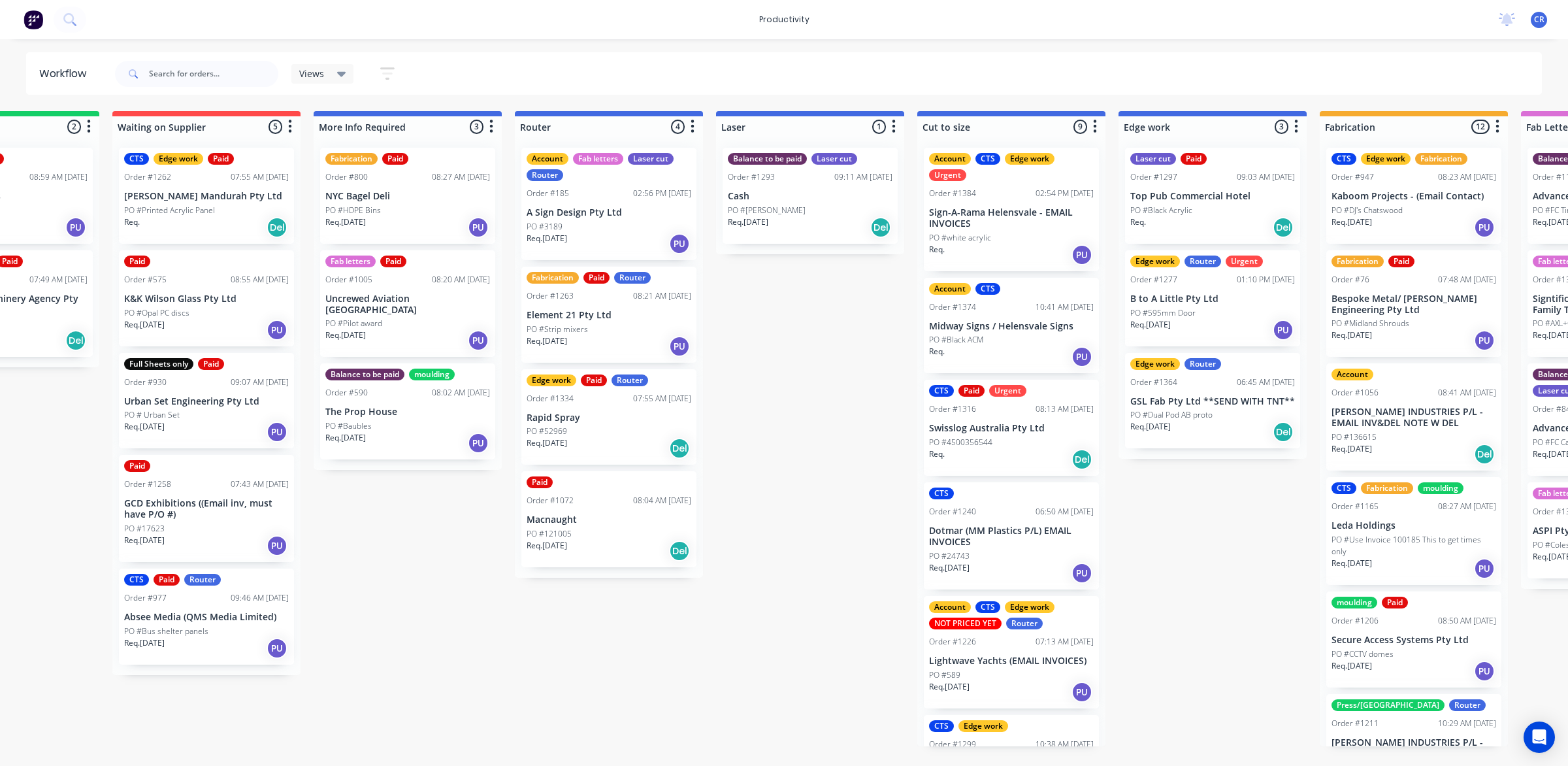
click at [644, 435] on div "PO #52969" at bounding box center [609, 431] width 165 height 12
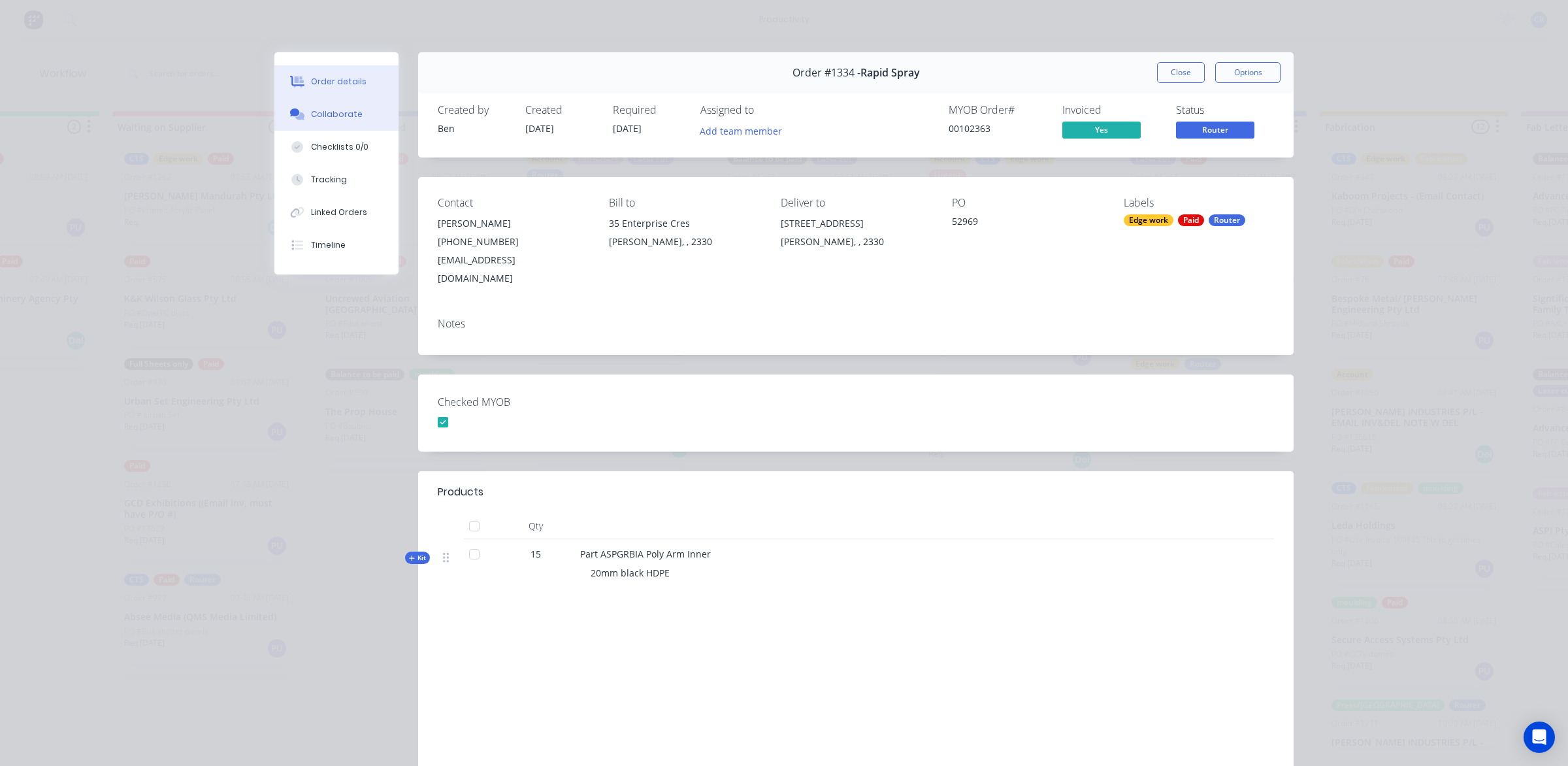
click at [358, 119] on button "Collaborate" at bounding box center [336, 114] width 124 height 33
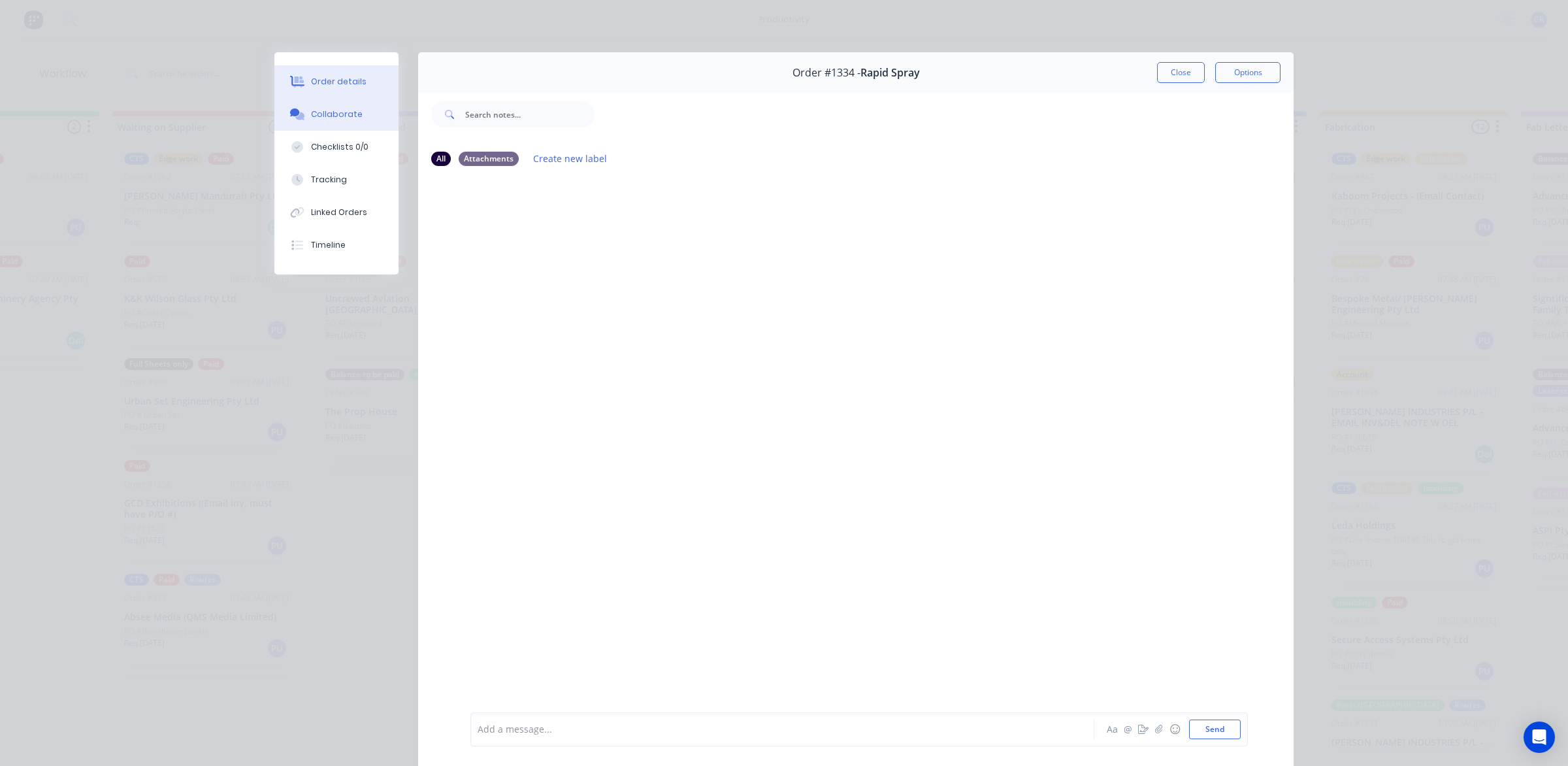
click at [345, 87] on div "Order details" at bounding box center [339, 82] width 56 height 12
